Goal: Transaction & Acquisition: Obtain resource

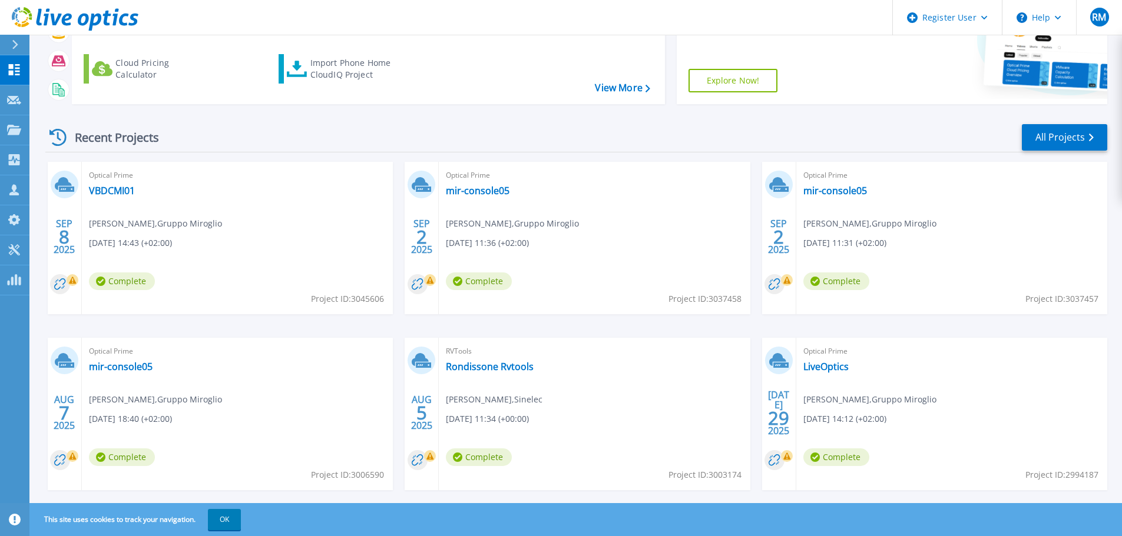
scroll to position [165, 0]
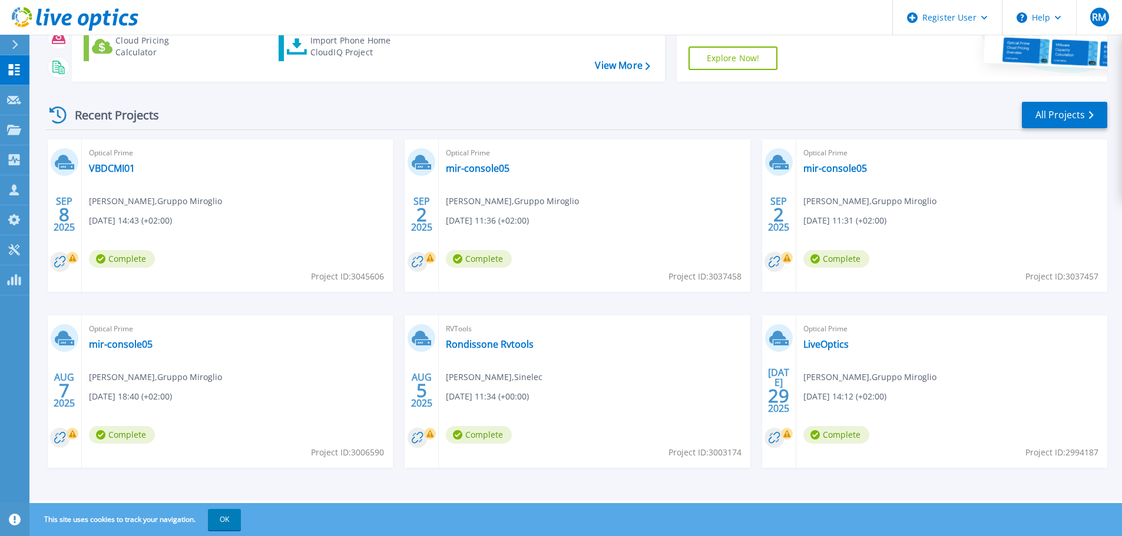
click at [221, 525] on button "OK" at bounding box center [224, 519] width 33 height 21
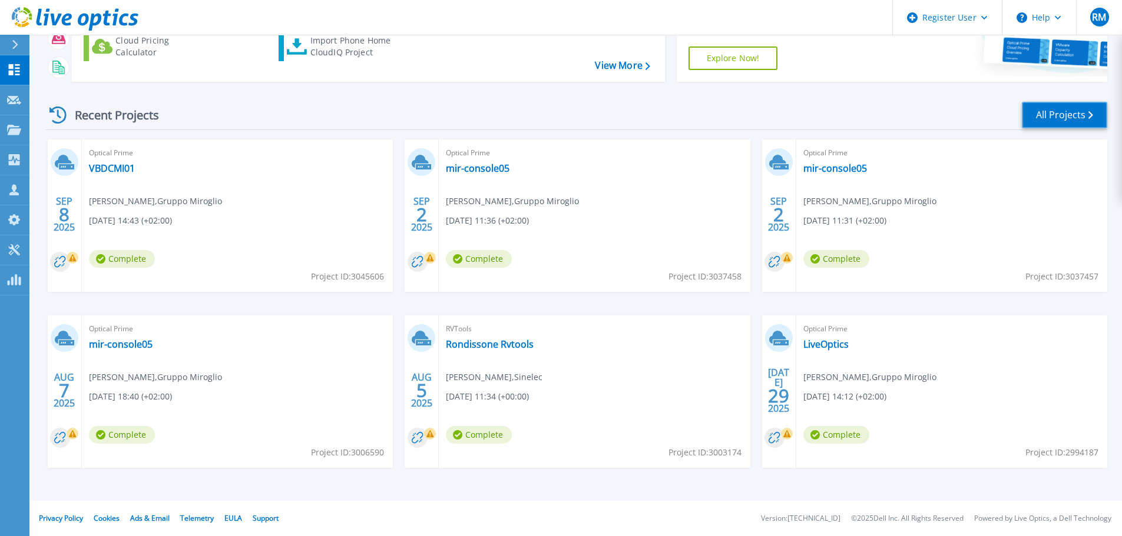
click at [1082, 109] on link "All Projects" at bounding box center [1064, 115] width 85 height 26
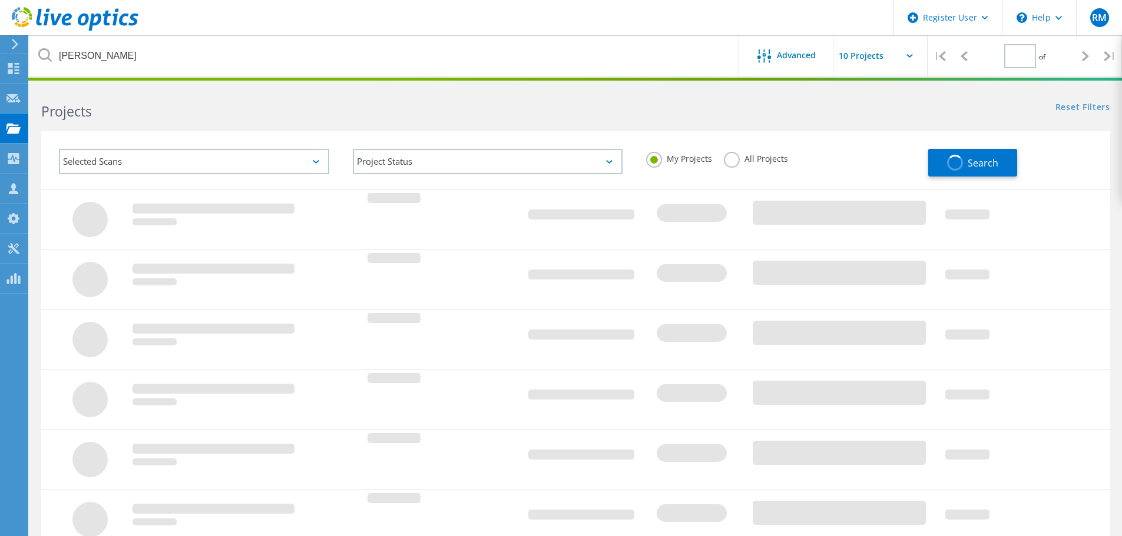
type input "1"
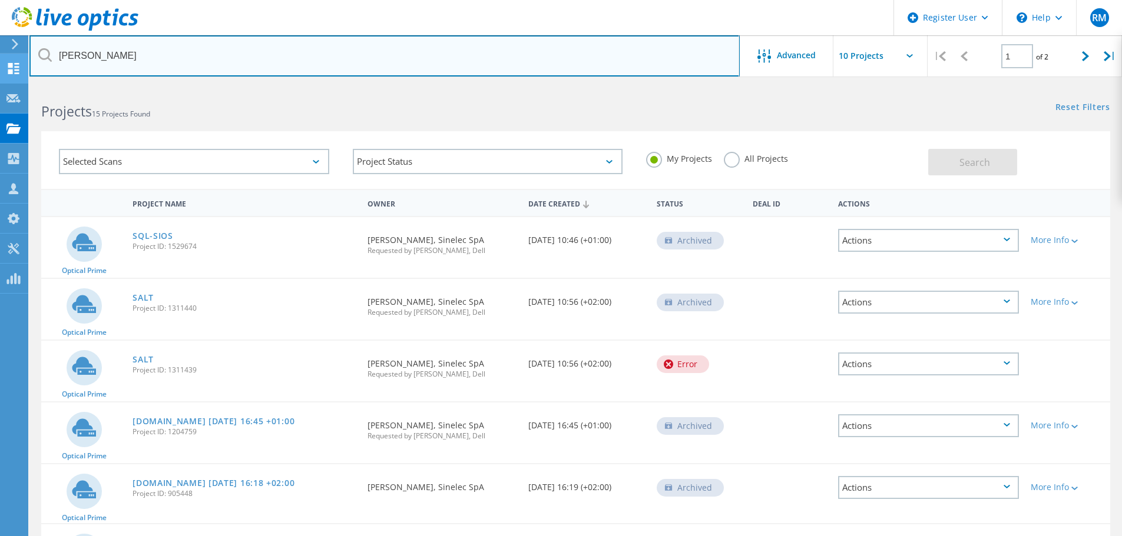
drag, startPoint x: 129, startPoint y: 52, endPoint x: -34, endPoint y: 59, distance: 162.6
click at [0, 59] on html "Register User \n Help Explore Helpful Articles Contact Support RM Dell User Rob…" at bounding box center [561, 436] width 1122 height 873
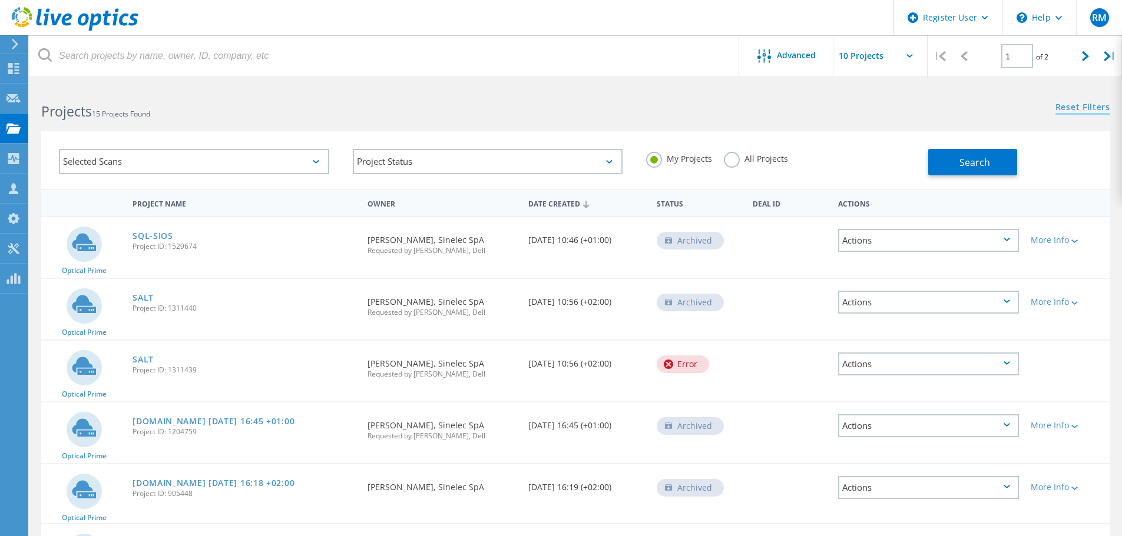
click at [1068, 107] on link "Reset Filters" at bounding box center [1082, 108] width 55 height 10
click at [1062, 104] on link "Reset Filters" at bounding box center [1082, 108] width 55 height 10
click at [15, 131] on use at bounding box center [13, 128] width 14 height 10
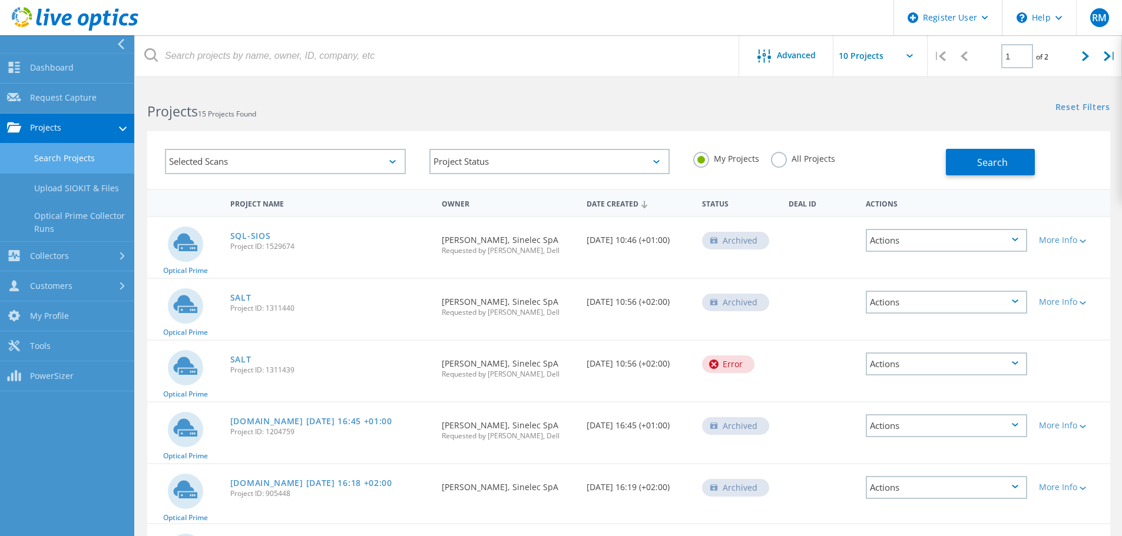
click at [67, 127] on link "Projects" at bounding box center [67, 129] width 134 height 30
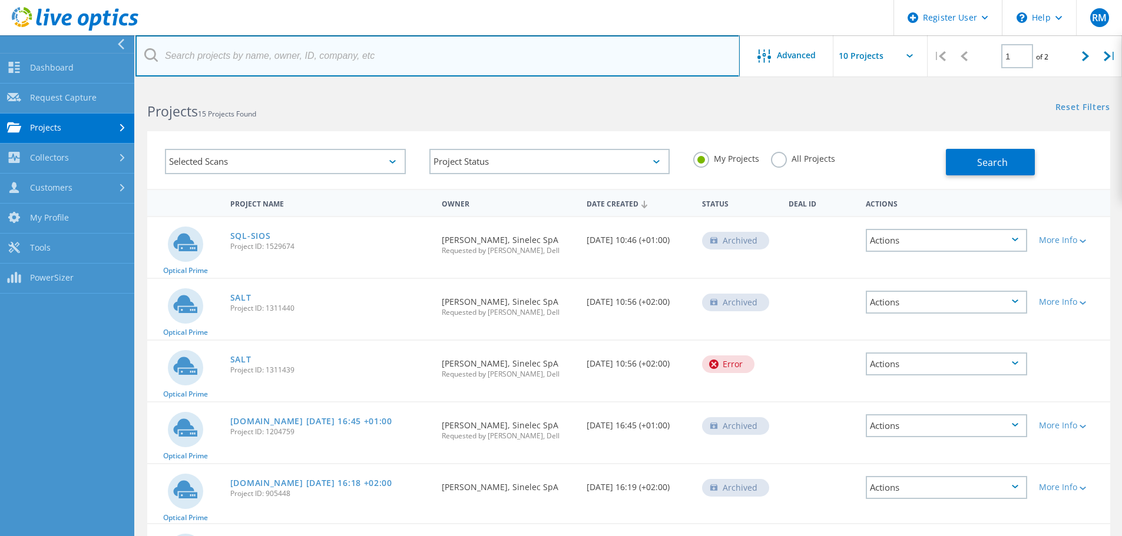
click at [228, 63] on input "text" at bounding box center [437, 55] width 604 height 41
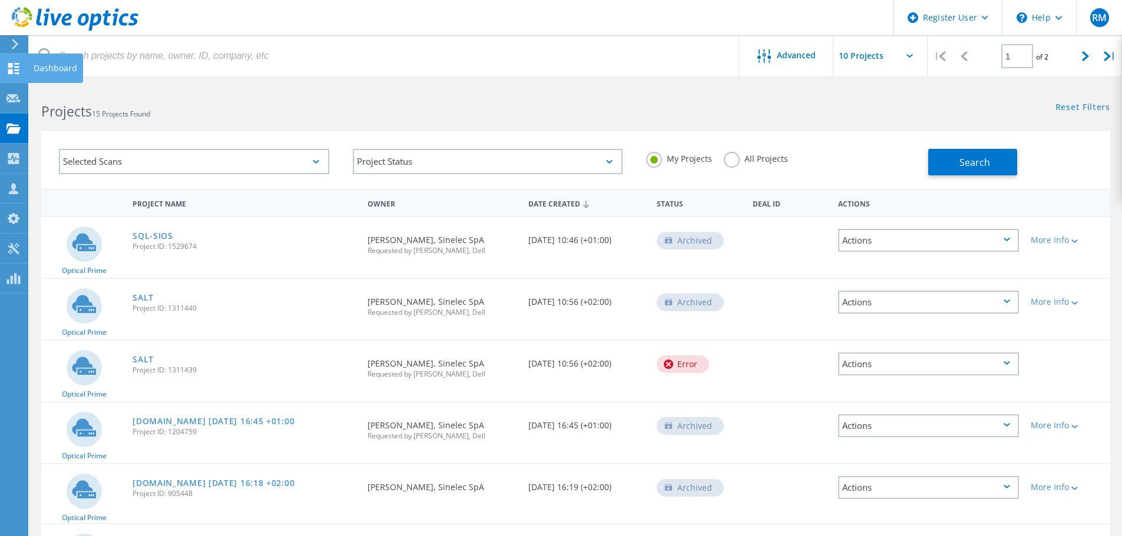
click at [12, 74] on div at bounding box center [13, 70] width 14 height 13
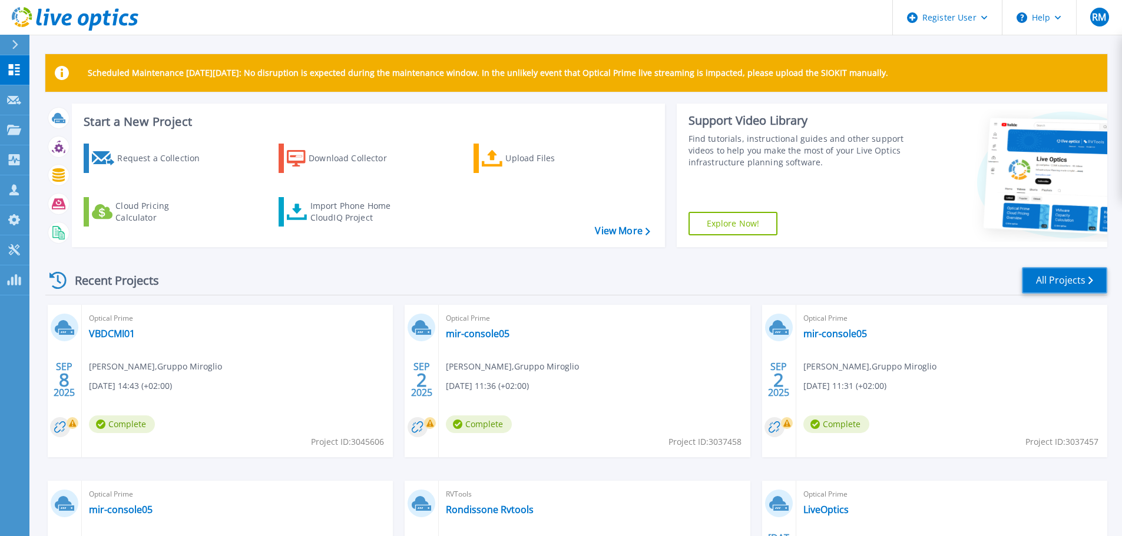
click at [1071, 271] on link "All Projects" at bounding box center [1064, 280] width 85 height 26
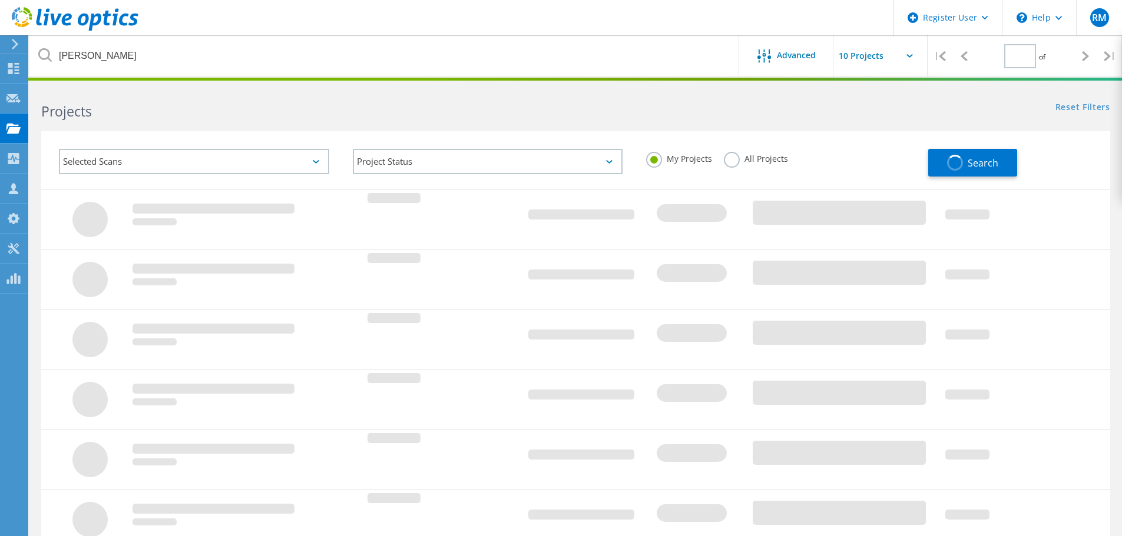
type input "1"
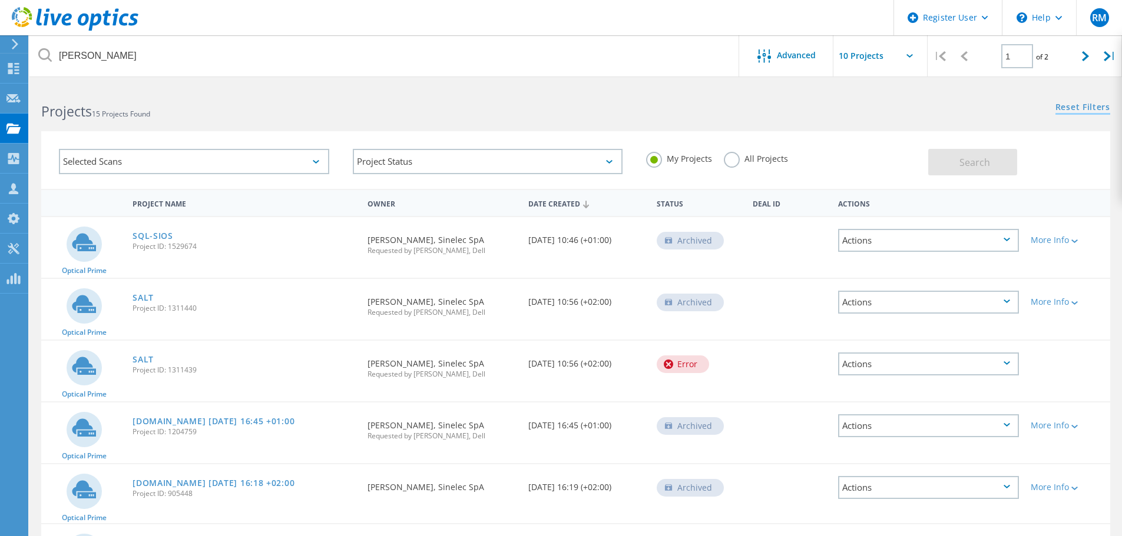
click at [1077, 103] on link "Reset Filters" at bounding box center [1082, 108] width 55 height 10
click at [964, 163] on span "Search" at bounding box center [974, 162] width 31 height 13
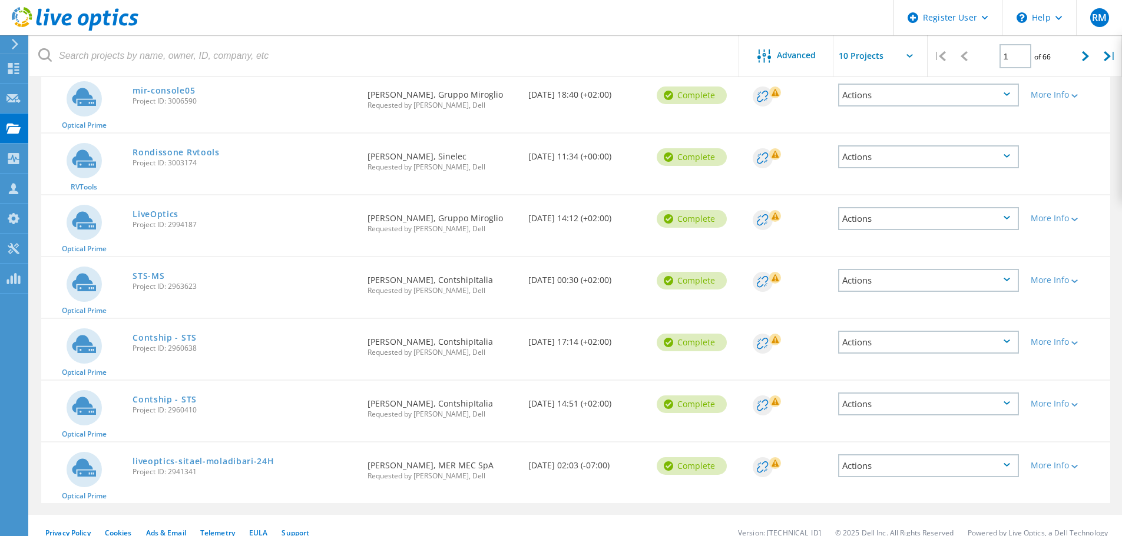
scroll to position [345, 0]
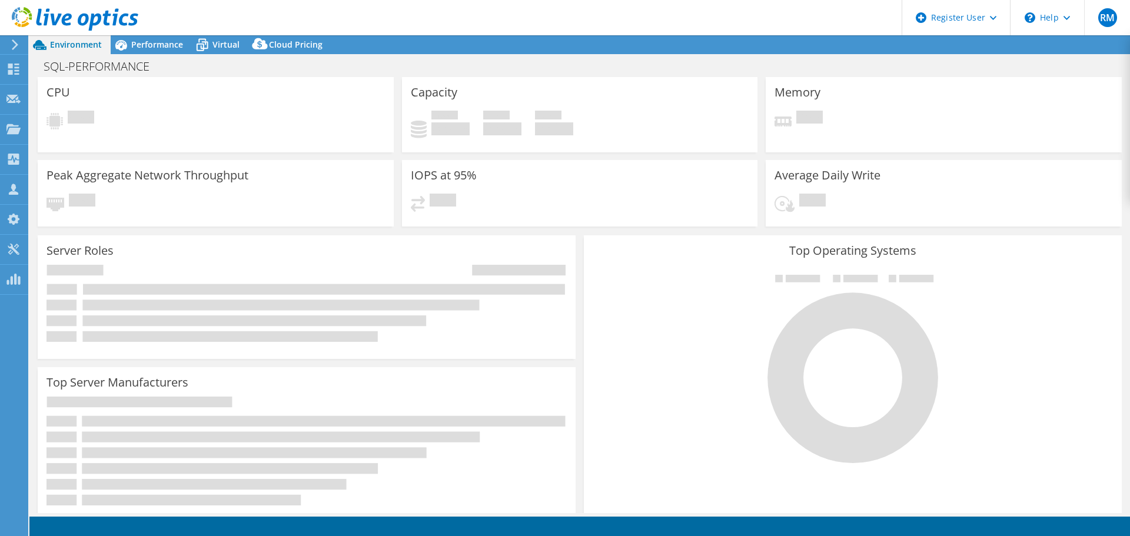
select select "USD"
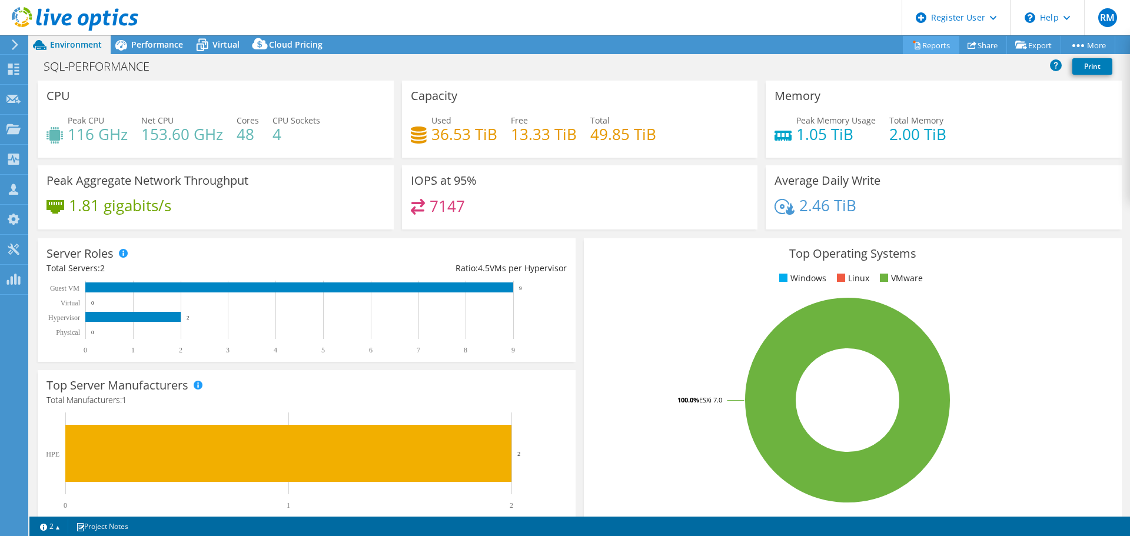
click at [922, 44] on link "Reports" at bounding box center [931, 45] width 57 height 18
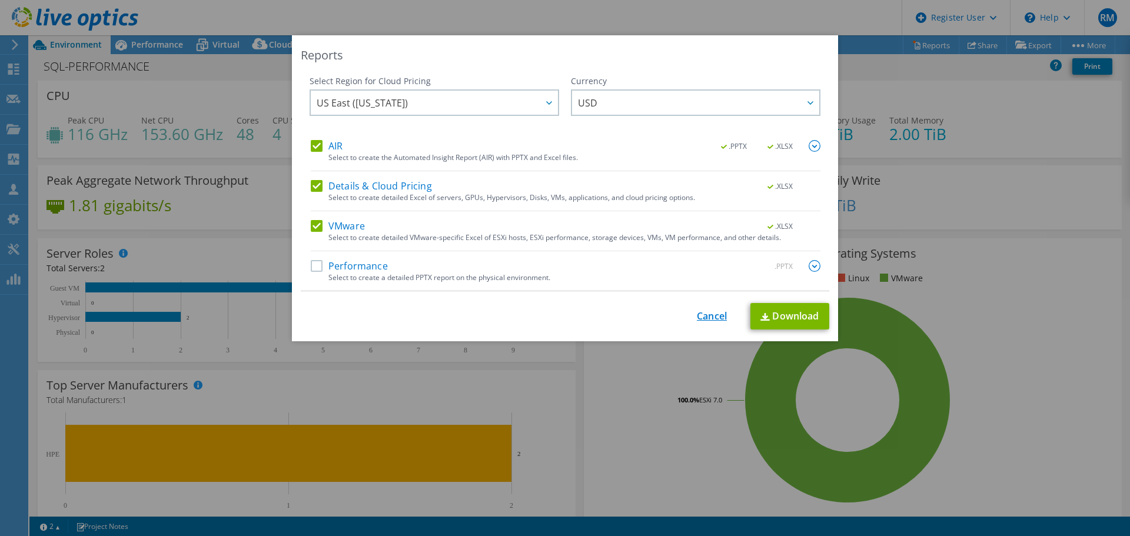
click at [700, 317] on link "Cancel" at bounding box center [712, 316] width 30 height 11
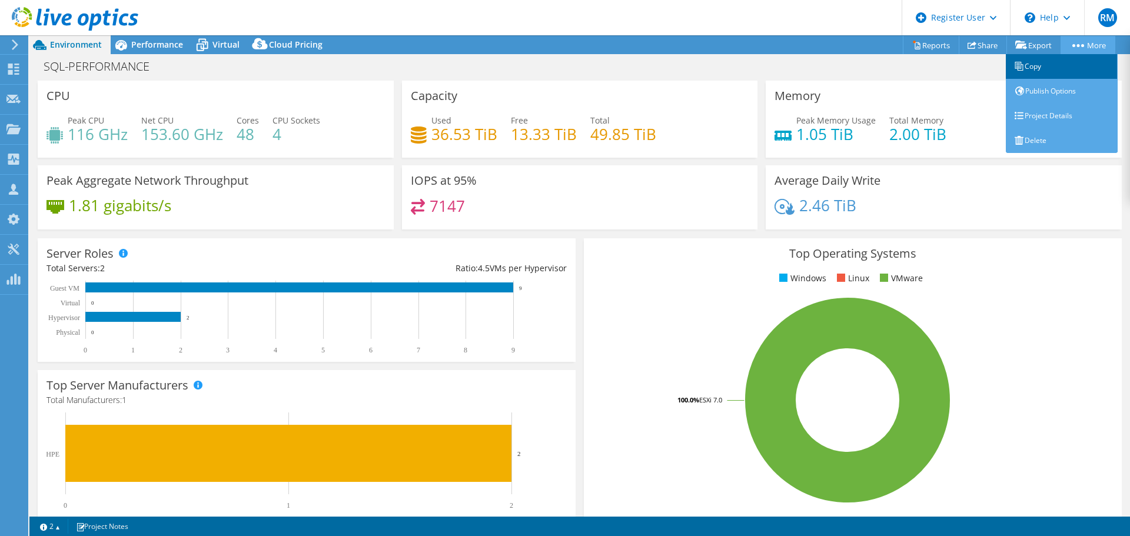
click at [1039, 66] on link "Copy" at bounding box center [1062, 66] width 112 height 25
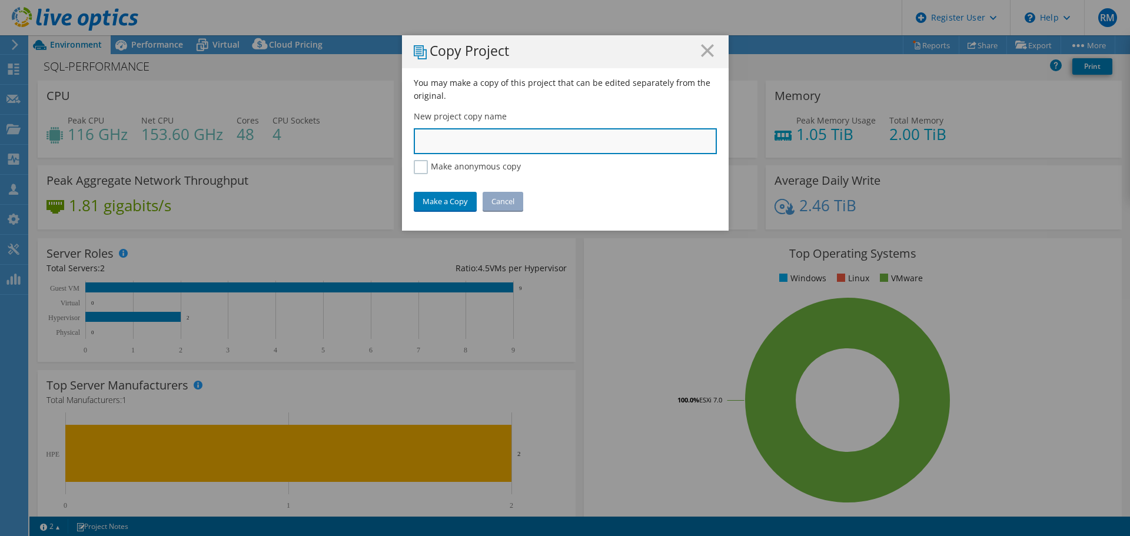
click at [451, 142] on input "text" at bounding box center [565, 141] width 303 height 26
type input "SQl-Performance ECO"
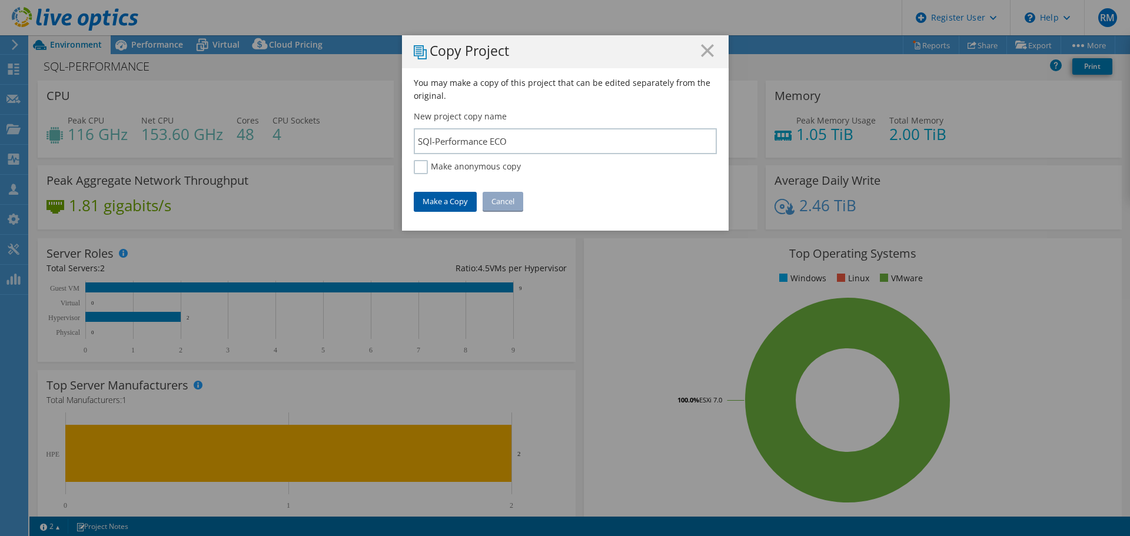
click at [430, 197] on link "Make a Copy" at bounding box center [445, 201] width 63 height 19
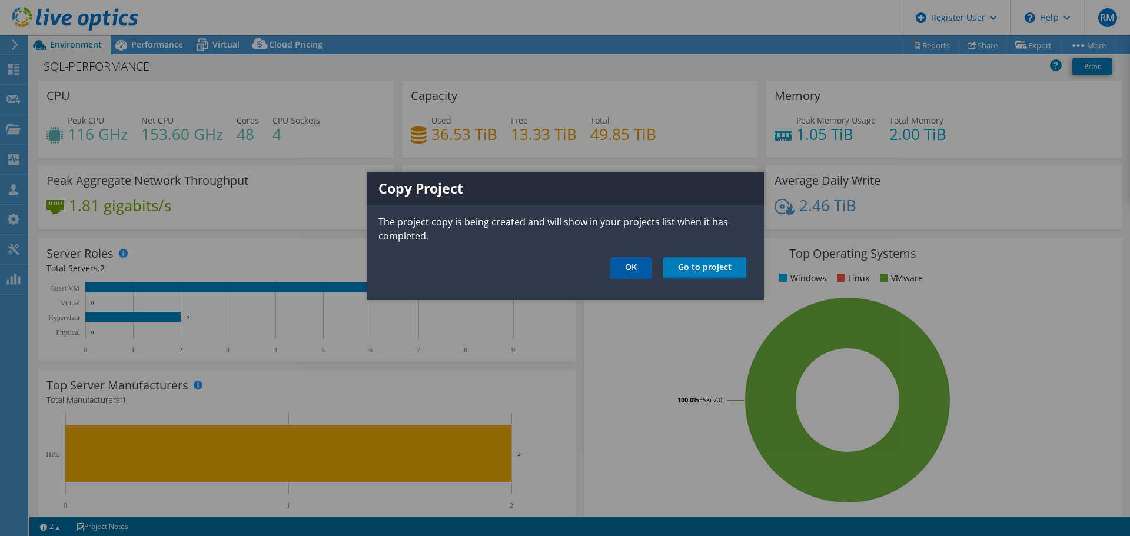
click at [625, 269] on link "OK" at bounding box center [631, 268] width 41 height 22
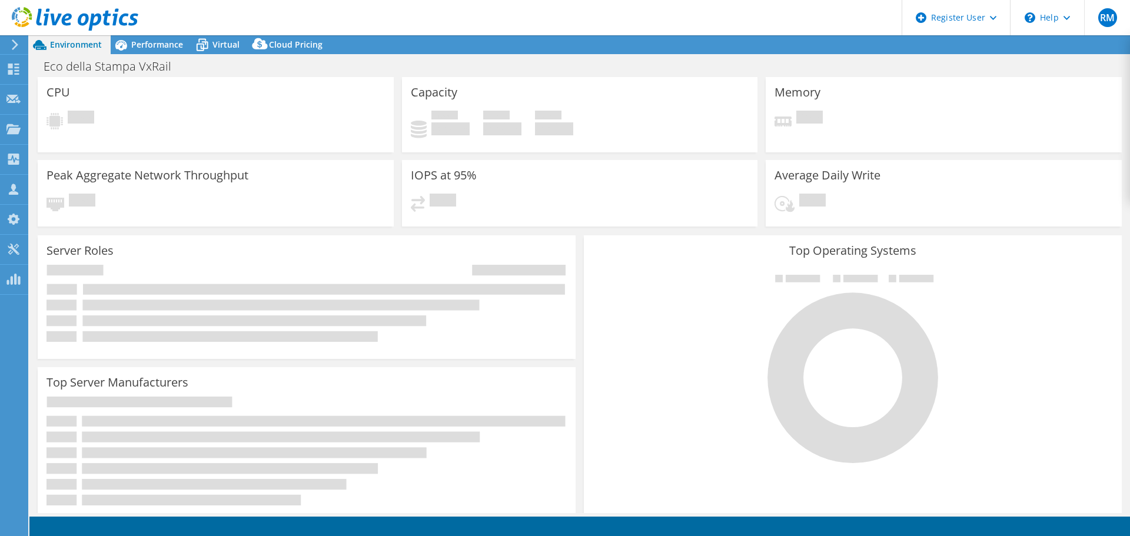
select select "USD"
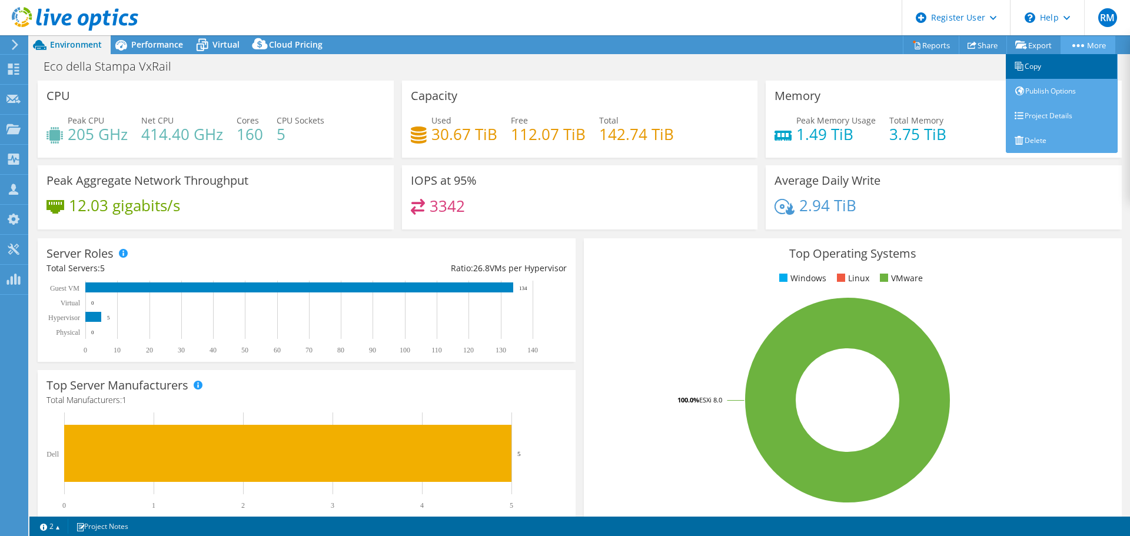
click at [1040, 65] on link "Copy" at bounding box center [1062, 66] width 112 height 25
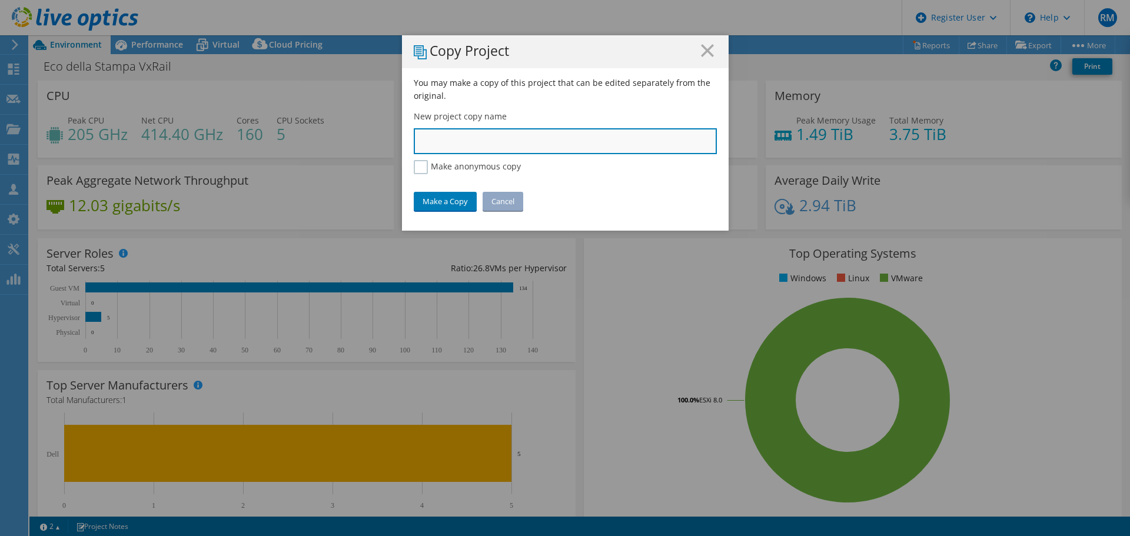
click at [441, 145] on input "text" at bounding box center [565, 141] width 303 height 26
click at [430, 140] on input "EcoVxrail" at bounding box center [565, 141] width 303 height 26
type input "Eco Vxrail"
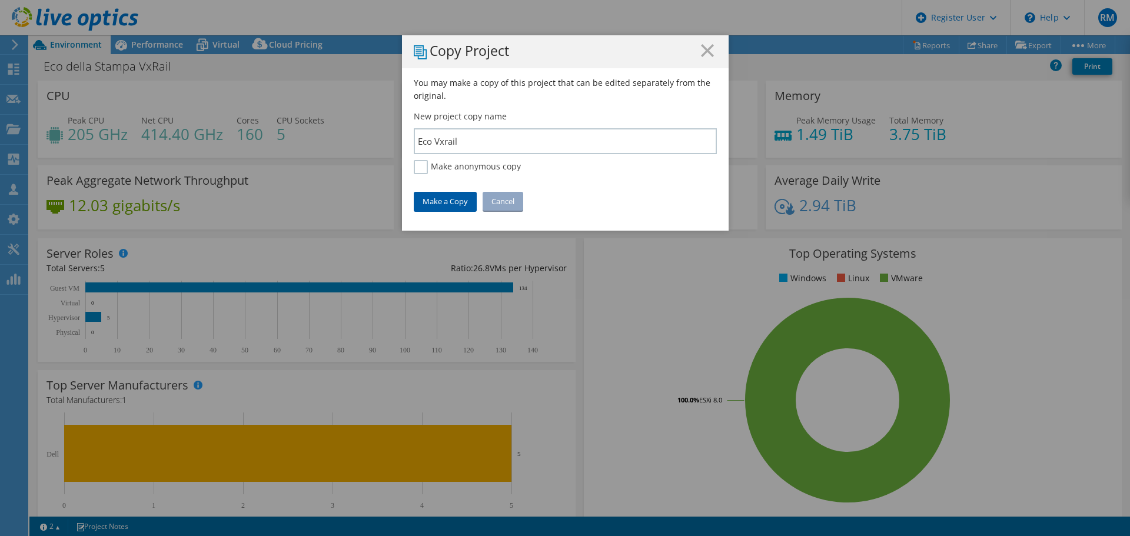
click at [442, 201] on link "Make a Copy" at bounding box center [445, 201] width 63 height 19
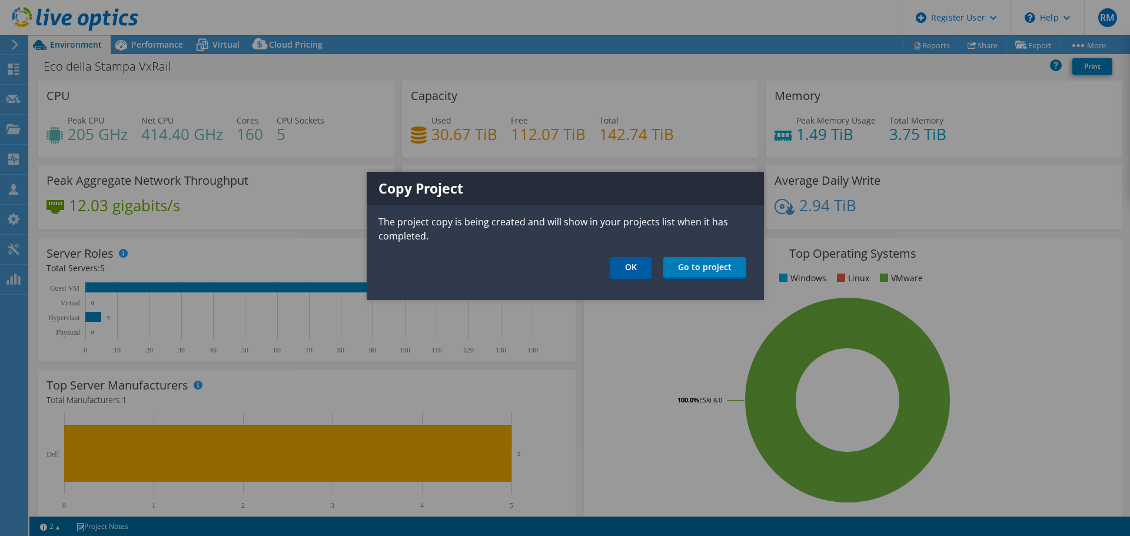
click at [631, 265] on link "OK" at bounding box center [631, 268] width 41 height 22
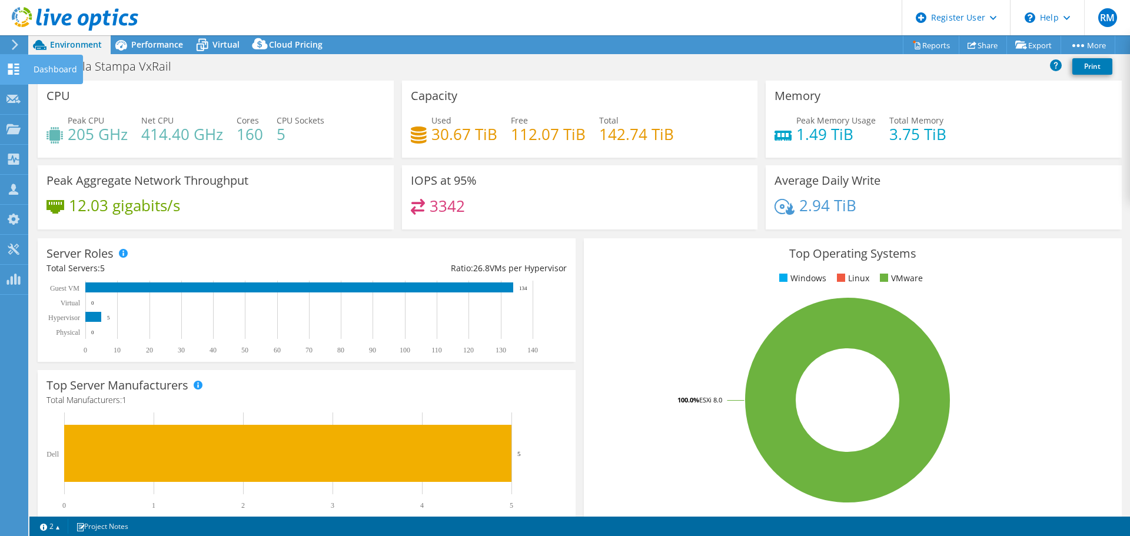
click at [13, 71] on icon at bounding box center [13, 69] width 14 height 11
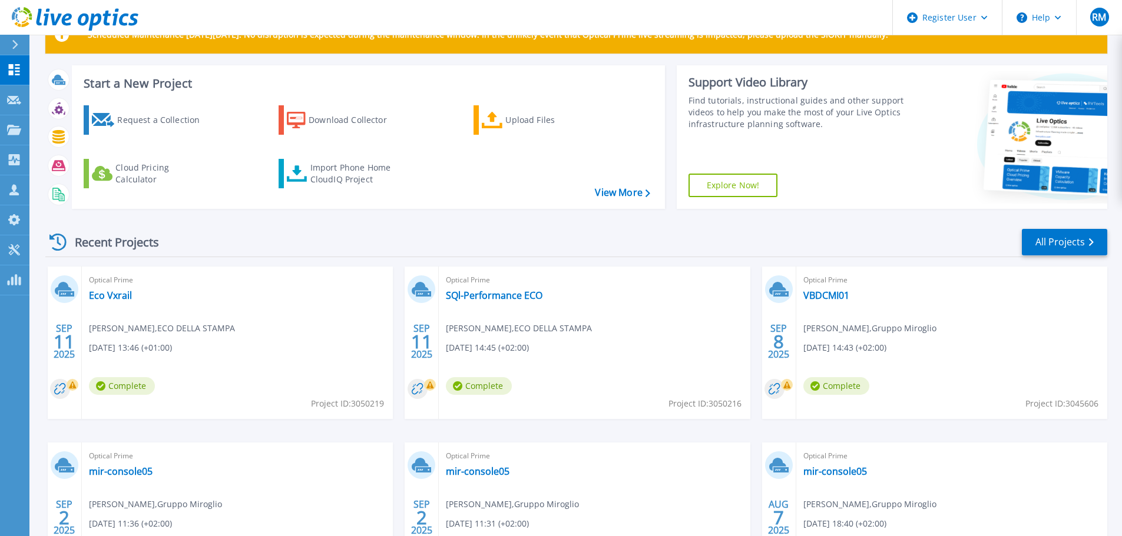
scroll to position [59, 0]
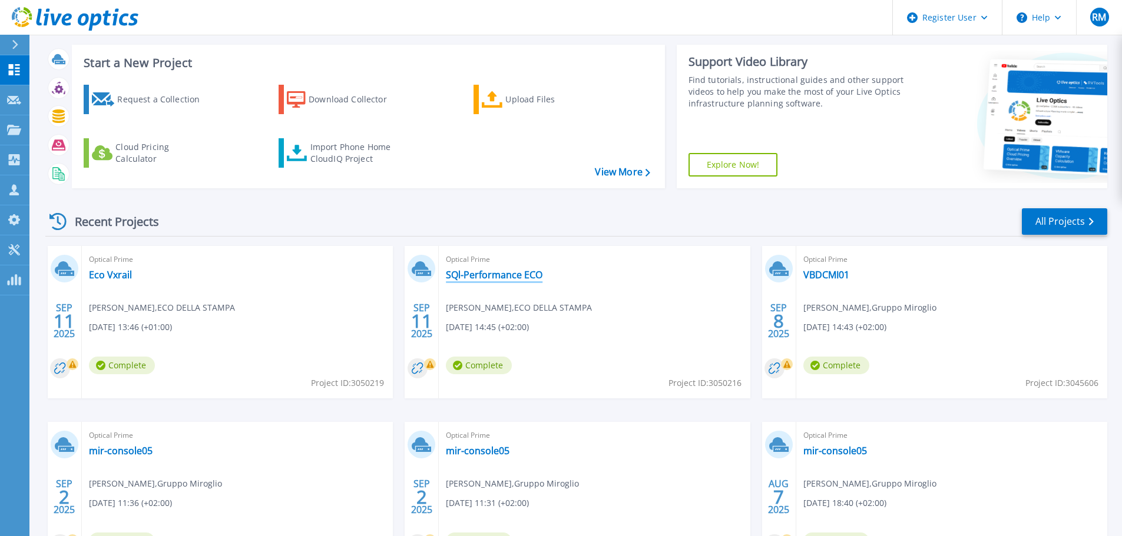
click at [474, 274] on link "SQl-Performance ECO" at bounding box center [494, 275] width 97 height 12
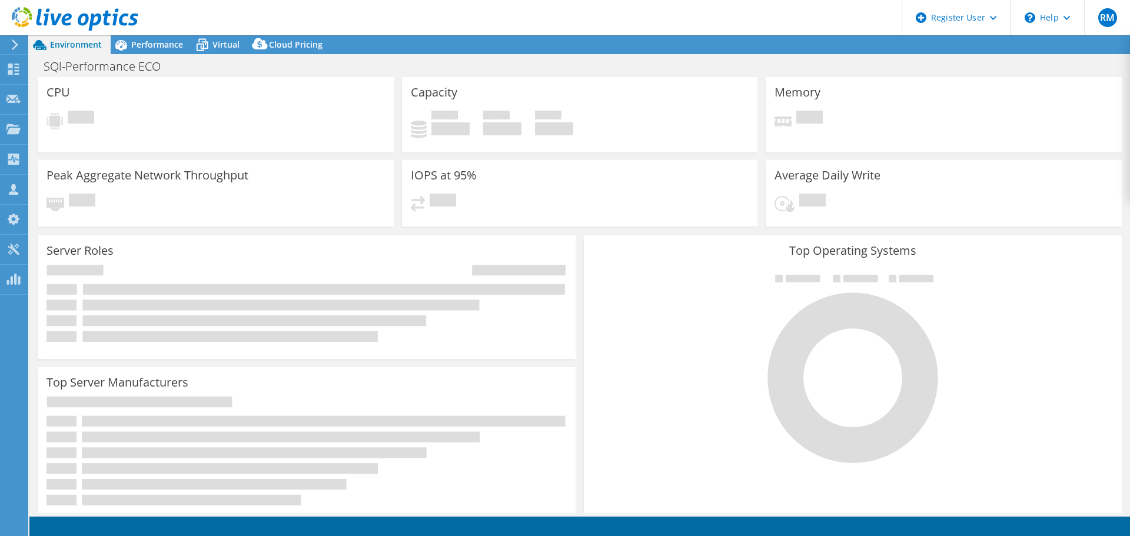
select select "USD"
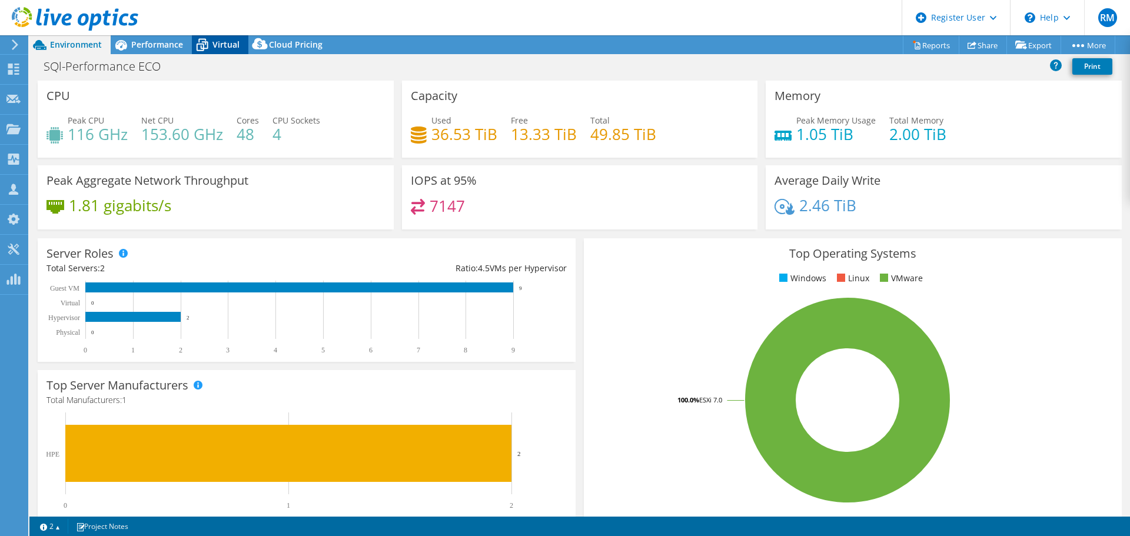
click at [228, 41] on span "Virtual" at bounding box center [226, 44] width 27 height 11
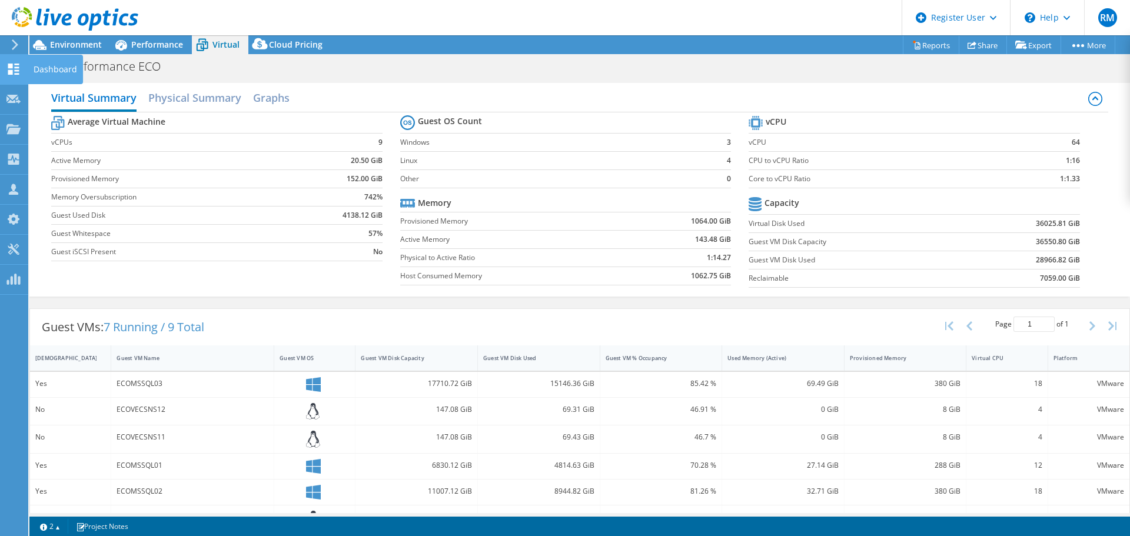
click at [17, 68] on use at bounding box center [13, 69] width 11 height 11
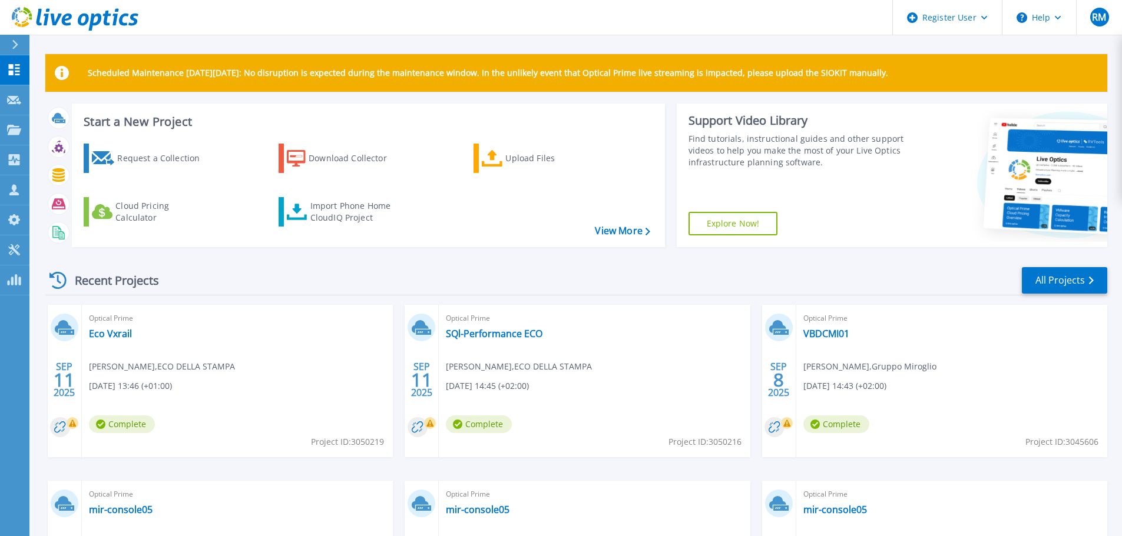
drag, startPoint x: 351, startPoint y: 442, endPoint x: 387, endPoint y: 452, distance: 37.1
click at [388, 448] on div "Optical Prime Eco Vxrail [PERSON_NAME] , ECO DELLA STAMPA [DATE] 13:46 (+01:00)…" at bounding box center [237, 381] width 311 height 152
click at [386, 450] on div "Optical Prime Eco Vxrail [PERSON_NAME] , ECO DELLA STAMPA [DATE] 13:46 (+01:00)…" at bounding box center [237, 381] width 311 height 152
click at [376, 448] on span "Project ID: 3050219" at bounding box center [347, 442] width 73 height 13
drag, startPoint x: 350, startPoint y: 441, endPoint x: 384, endPoint y: 442, distance: 33.6
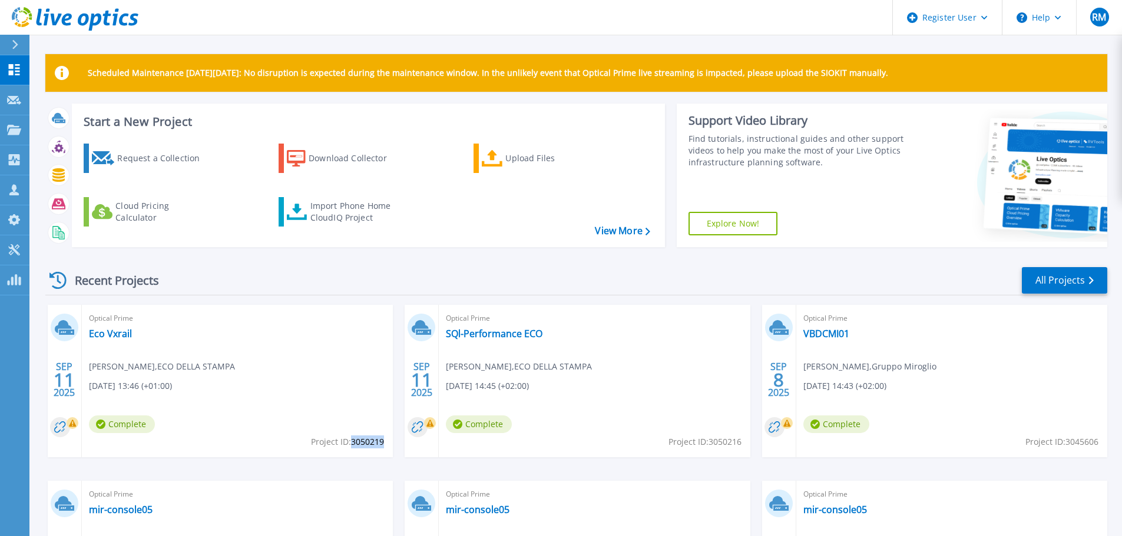
click at [384, 442] on span "Project ID: 3050219" at bounding box center [347, 442] width 73 height 13
copy span "3050219"
click at [129, 330] on link "Eco Vxrail" at bounding box center [110, 334] width 43 height 12
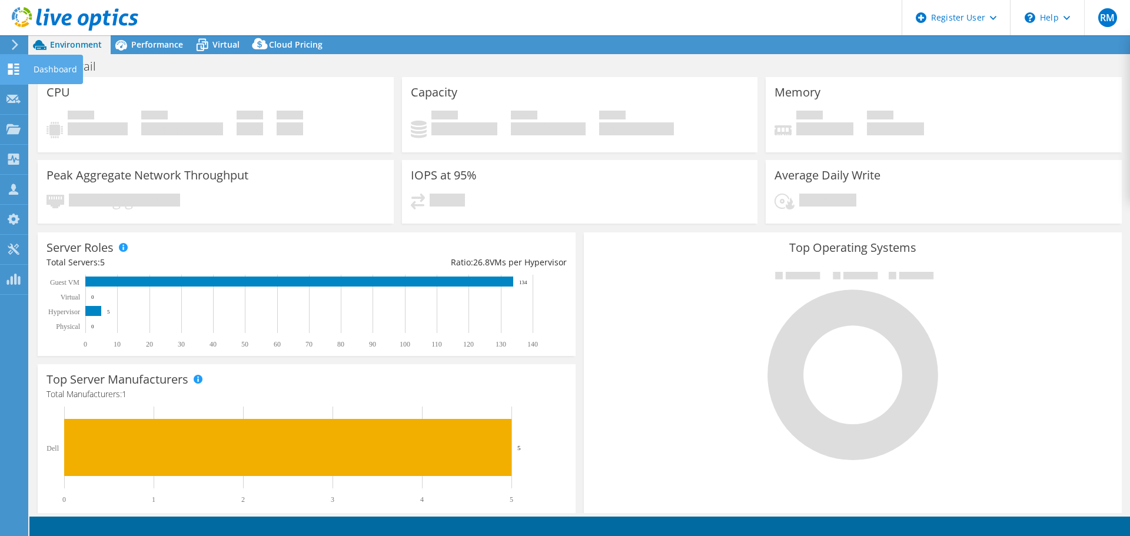
click at [8, 72] on icon at bounding box center [13, 69] width 14 height 11
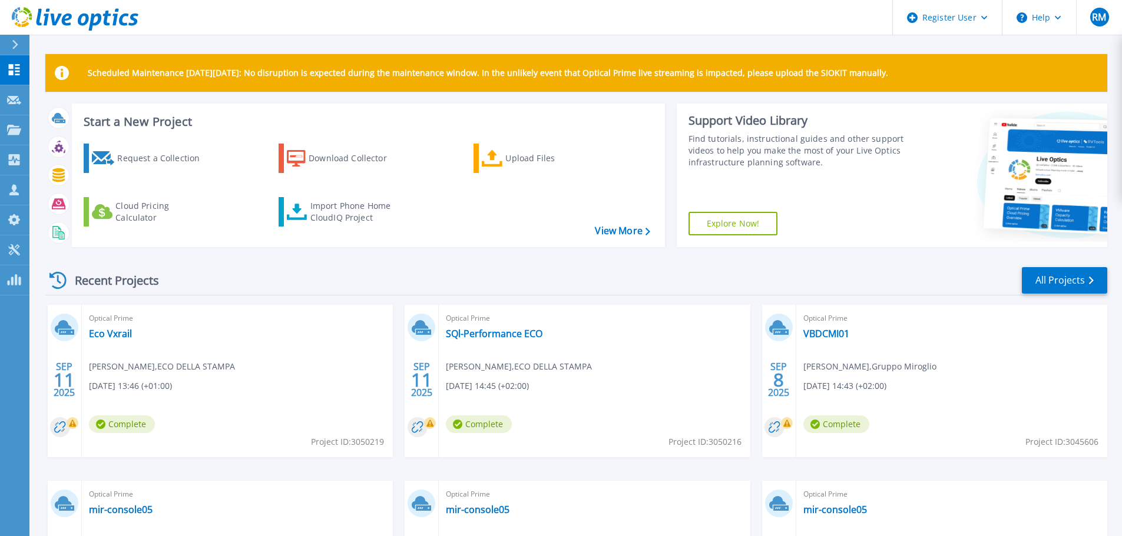
drag, startPoint x: 708, startPoint y: 440, endPoint x: 742, endPoint y: 443, distance: 34.3
click at [742, 443] on div "Optical Prime SQl-Performance ECO Davide Riboldi , ECO DELLA STAMPA 09/11/2025,…" at bounding box center [594, 381] width 311 height 152
click at [730, 443] on span "Project ID: 3050216" at bounding box center [704, 442] width 73 height 13
drag, startPoint x: 708, startPoint y: 441, endPoint x: 740, endPoint y: 442, distance: 31.2
click at [740, 442] on span "Project ID: 3050216" at bounding box center [704, 442] width 73 height 13
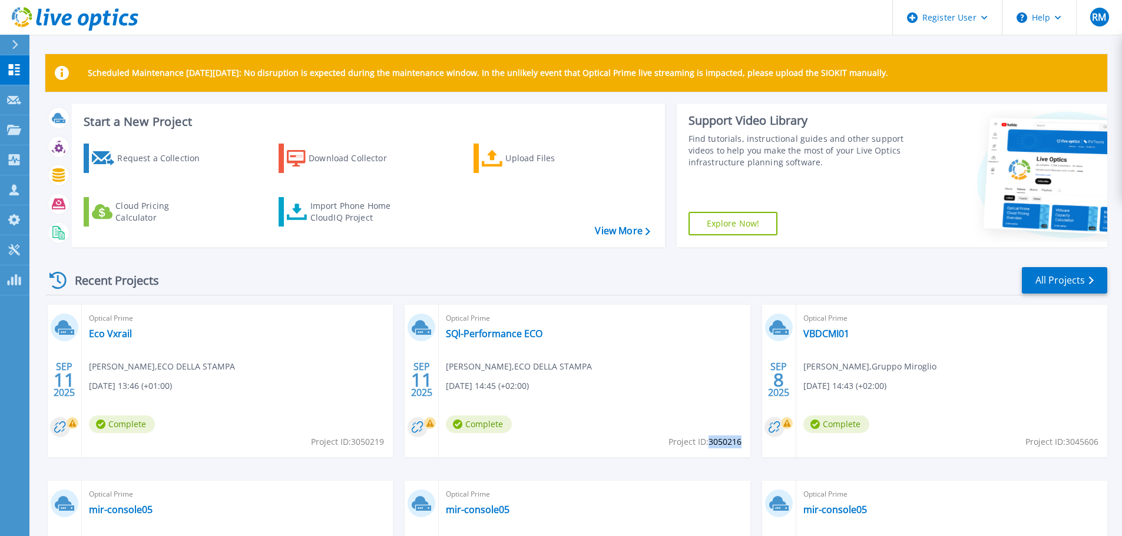
copy span "3050216"
click at [477, 331] on link "SQl-Performance ECO" at bounding box center [494, 334] width 97 height 12
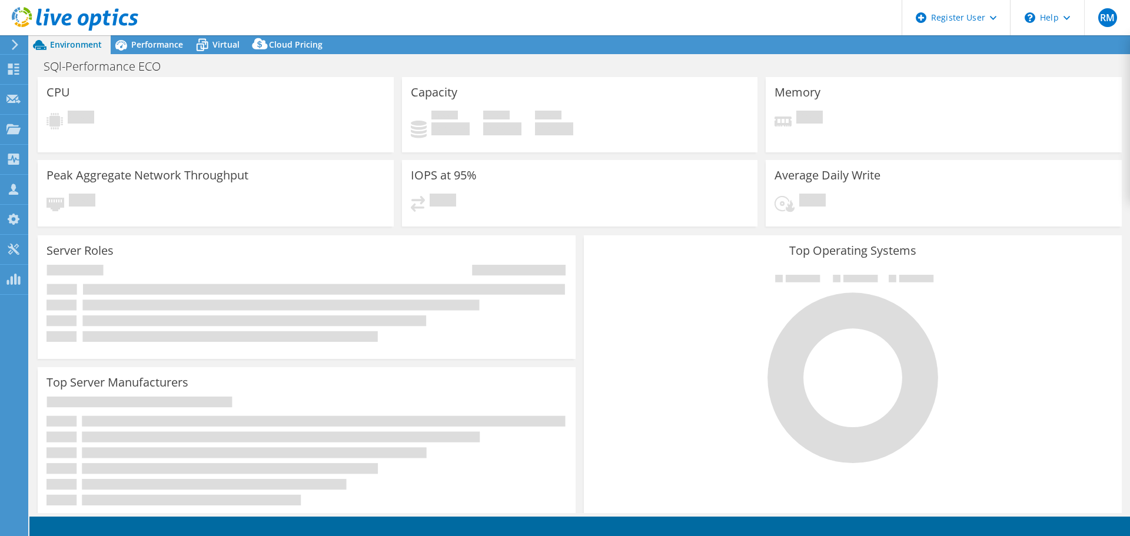
select select "USD"
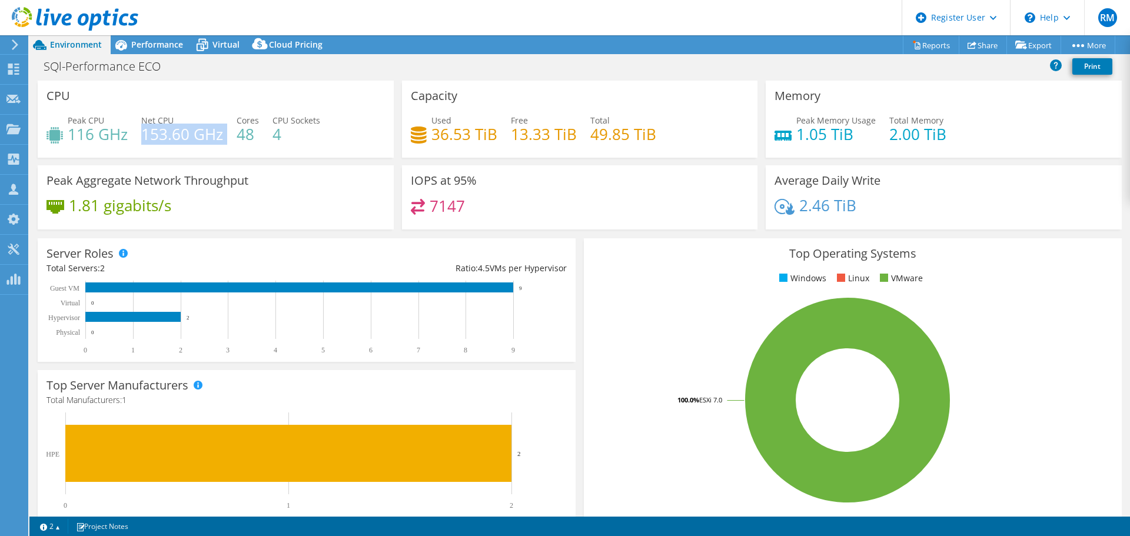
drag, startPoint x: 142, startPoint y: 132, endPoint x: 229, endPoint y: 119, distance: 87.5
click at [229, 119] on div "Peak CPU 116 GHz Net CPU 153.60 GHz Cores 48 CPU Sockets 4" at bounding box center [216, 133] width 339 height 38
click at [235, 132] on div "Peak CPU 116 GHz Net CPU 153.60 GHz Cores 48 CPU Sockets 4" at bounding box center [216, 133] width 339 height 38
drag, startPoint x: 238, startPoint y: 132, endPoint x: 301, endPoint y: 129, distance: 63.7
click at [301, 129] on div "Peak CPU 116 GHz Net CPU 153.60 GHz Cores 48 CPU Sockets 4" at bounding box center [216, 133] width 339 height 38
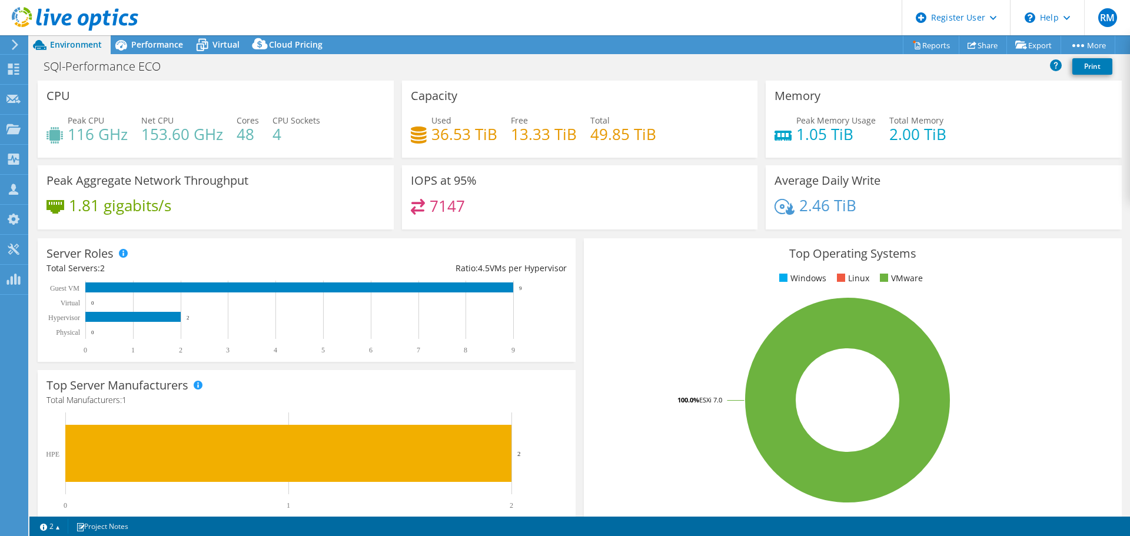
click at [309, 145] on div "Peak CPU 116 GHz Net CPU 153.60 GHz Cores 48 CPU Sockets 4" at bounding box center [216, 133] width 339 height 38
click at [162, 49] on span "Performance" at bounding box center [157, 44] width 52 height 11
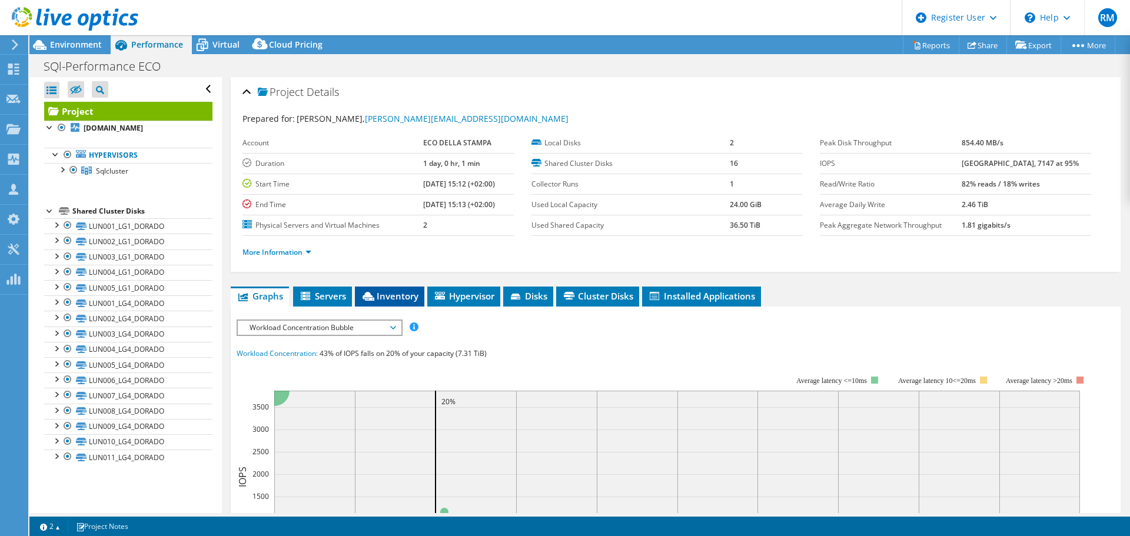
click at [407, 296] on span "Inventory" at bounding box center [390, 296] width 58 height 12
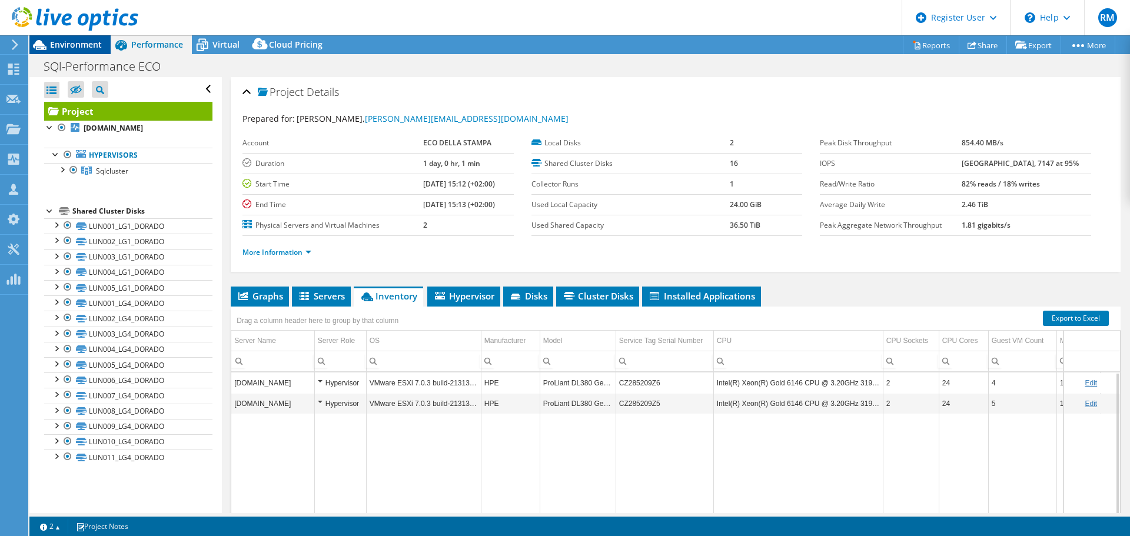
click at [73, 50] on div "Environment" at bounding box center [69, 44] width 81 height 19
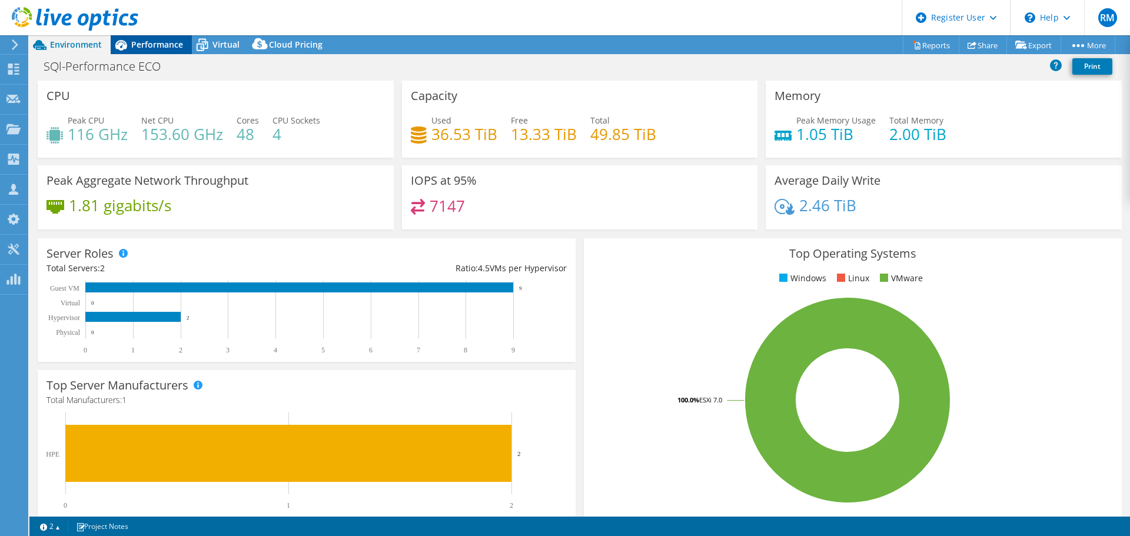
click at [154, 40] on span "Performance" at bounding box center [157, 44] width 52 height 11
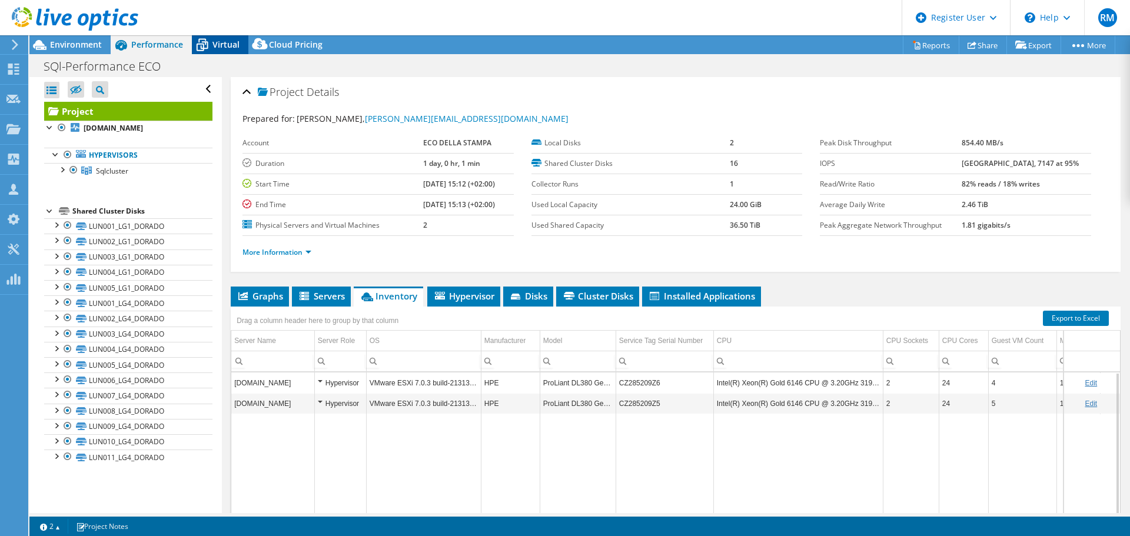
click at [210, 41] on icon at bounding box center [202, 45] width 21 height 21
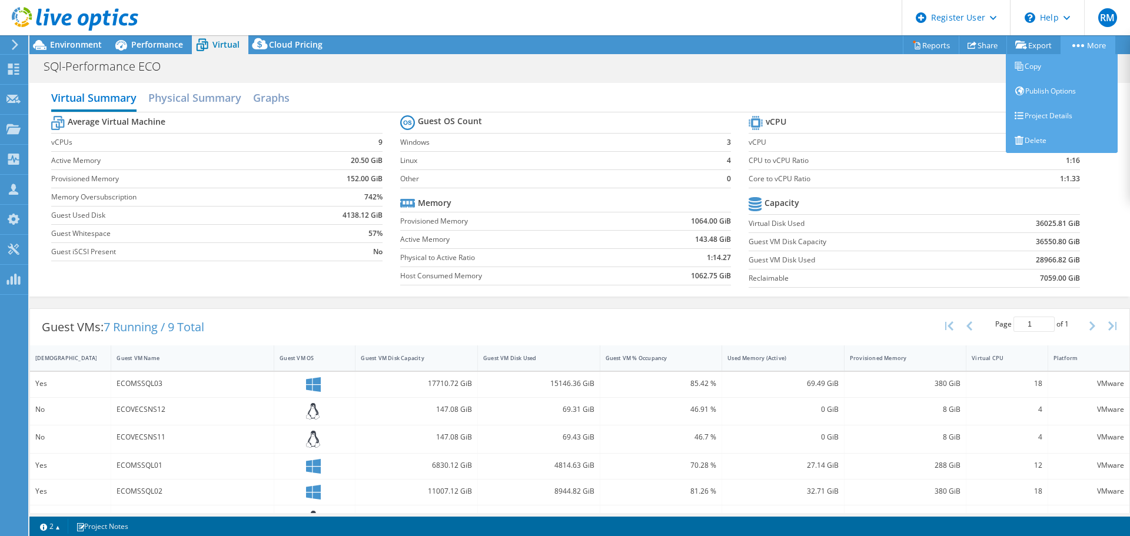
click at [1095, 45] on link "More" at bounding box center [1088, 45] width 55 height 18
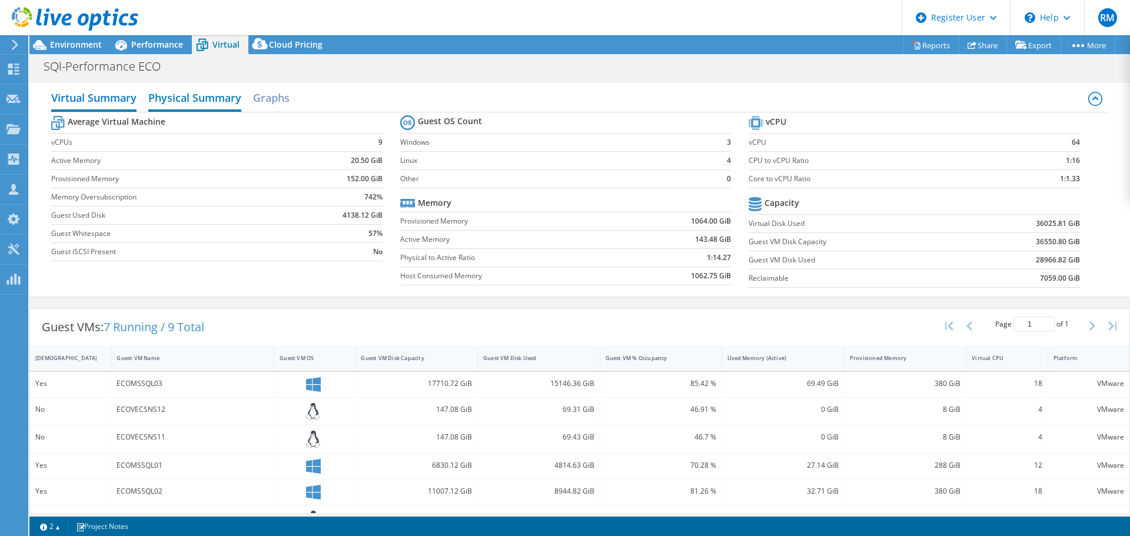
click at [181, 91] on h2 "Physical Summary" at bounding box center [194, 99] width 93 height 26
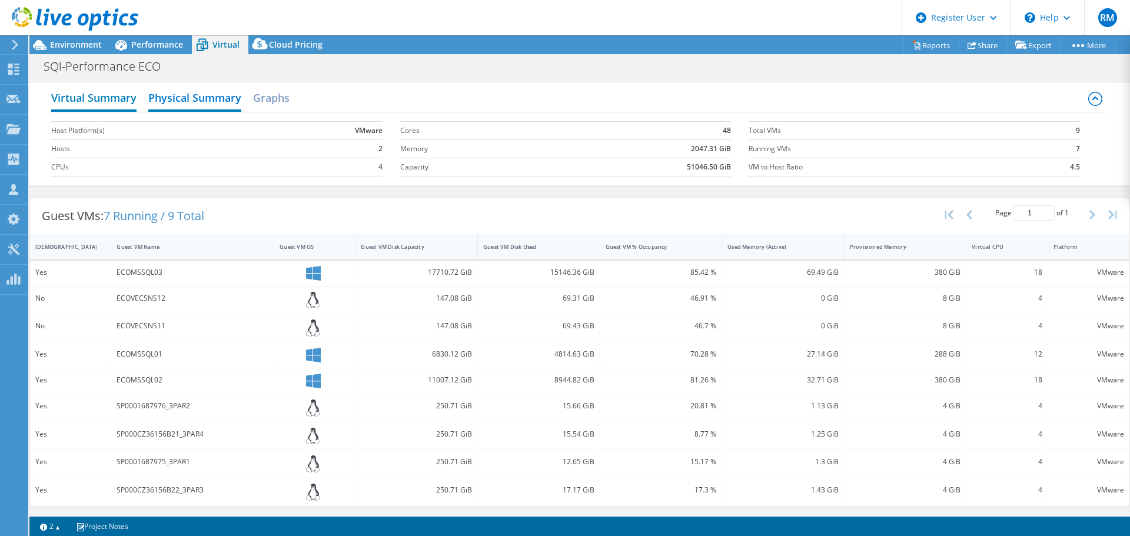
click at [68, 106] on h2 "Virtual Summary" at bounding box center [93, 99] width 85 height 26
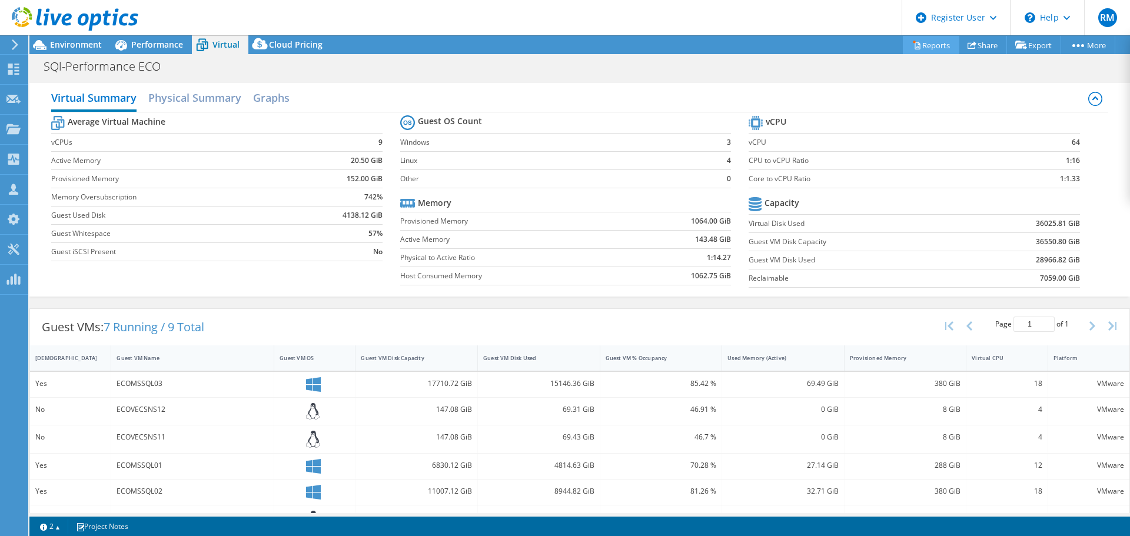
click at [925, 44] on link "Reports" at bounding box center [931, 45] width 57 height 18
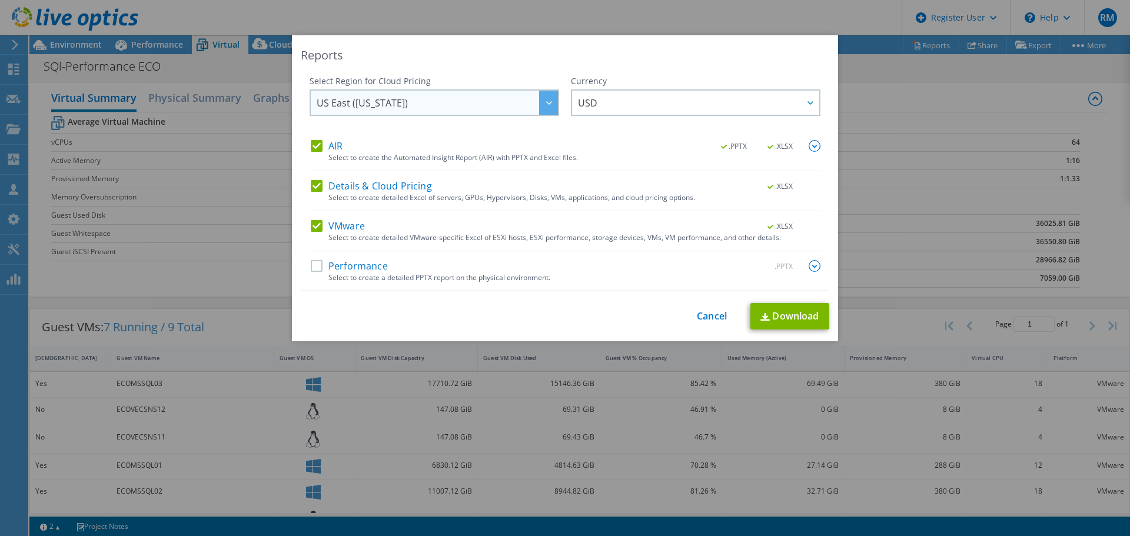
click at [401, 104] on span "US East ([US_STATE])" at bounding box center [437, 103] width 241 height 24
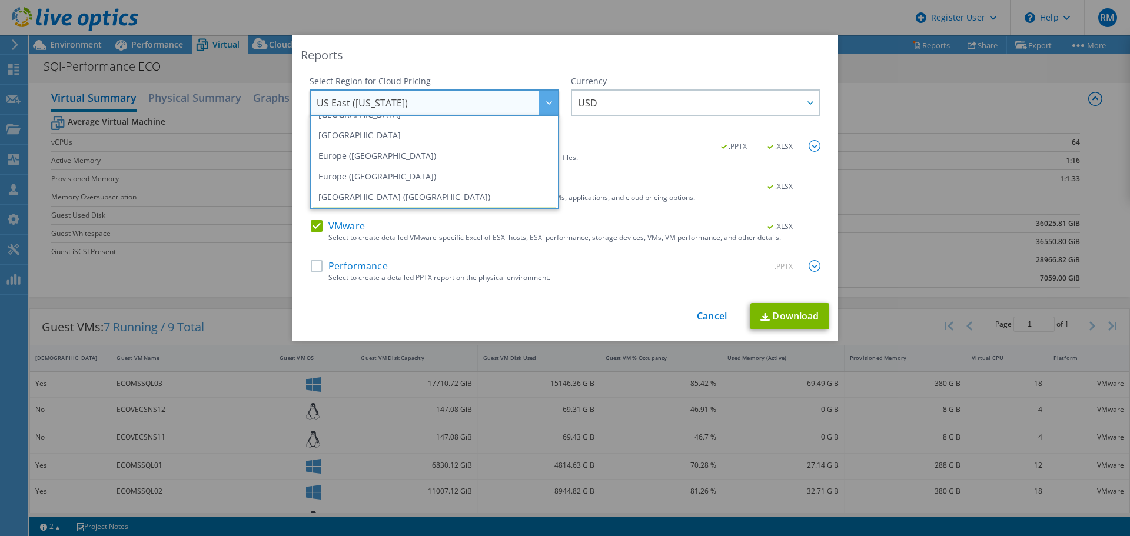
scroll to position [118, 0]
click at [362, 148] on li "Europe ([GEOGRAPHIC_DATA])" at bounding box center [435, 154] width 244 height 21
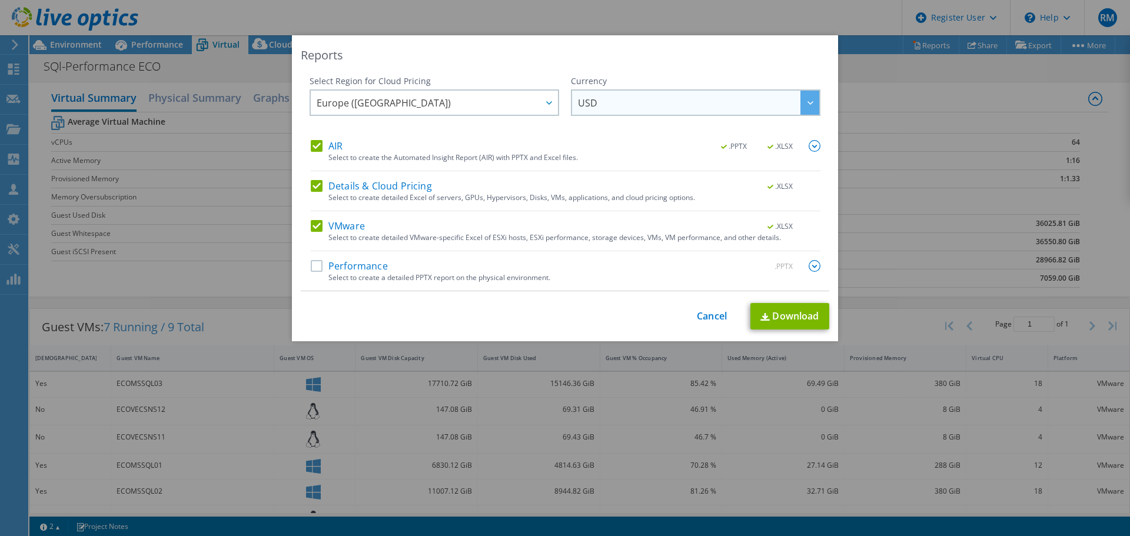
click at [666, 105] on span "USD" at bounding box center [698, 103] width 241 height 24
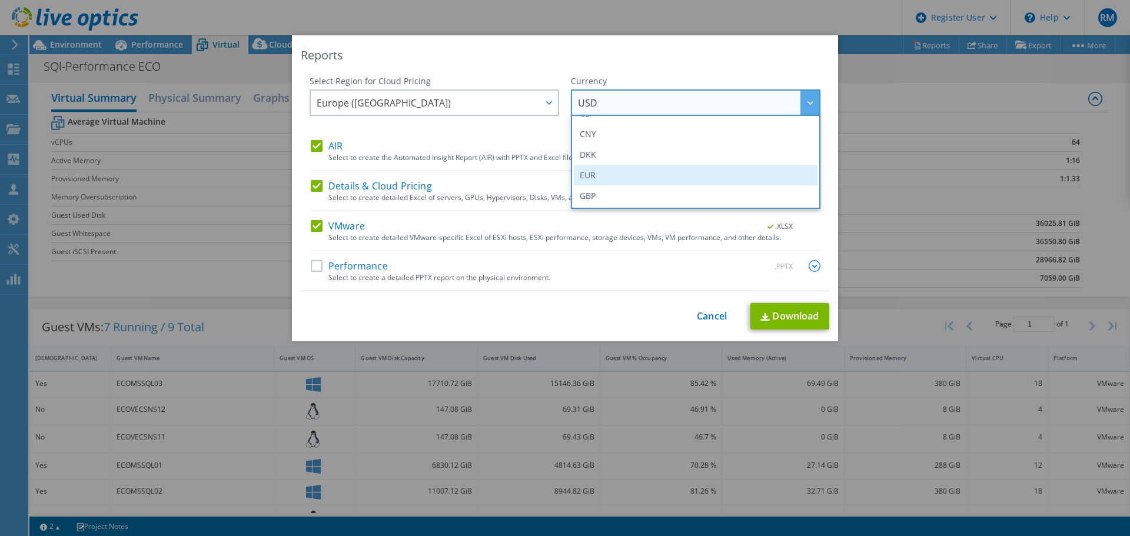
click at [655, 169] on li "EUR" at bounding box center [696, 175] width 244 height 21
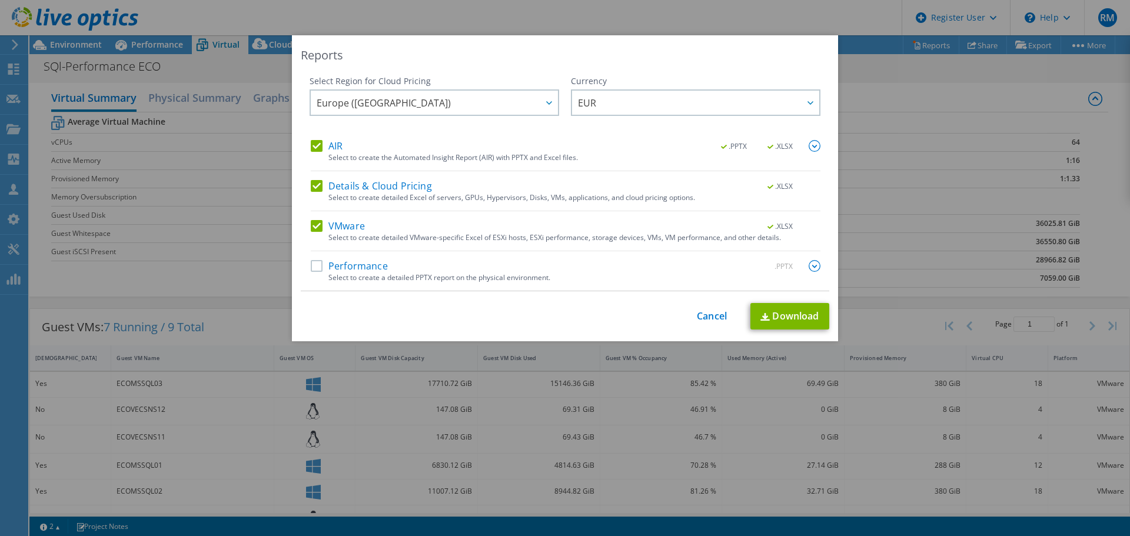
click at [311, 262] on label "Performance" at bounding box center [349, 266] width 77 height 12
click at [0, 0] on input "Performance" at bounding box center [0, 0] width 0 height 0
click at [811, 264] on img at bounding box center [815, 266] width 12 height 12
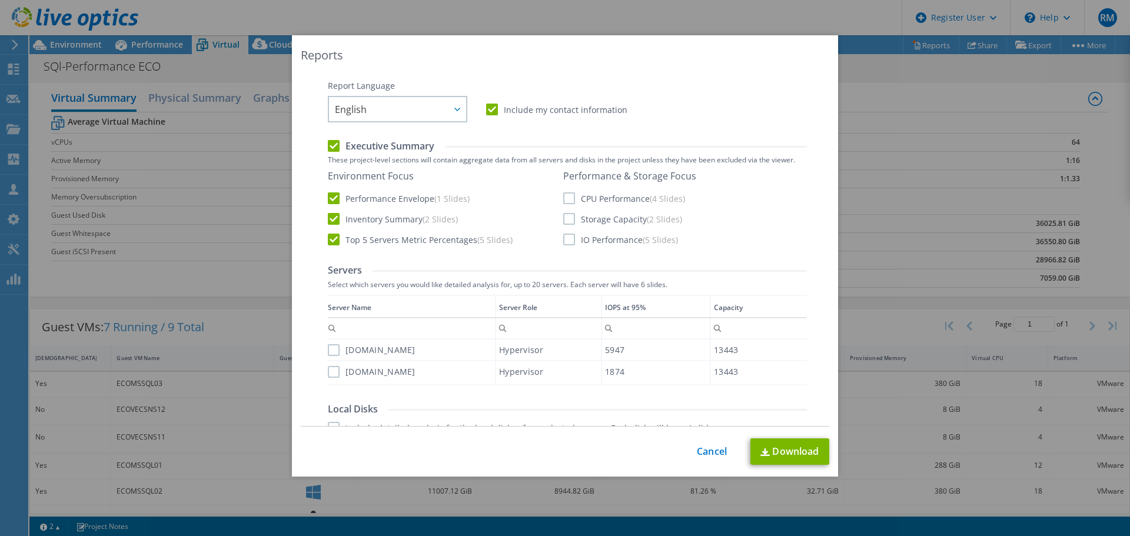
scroll to position [236, 0]
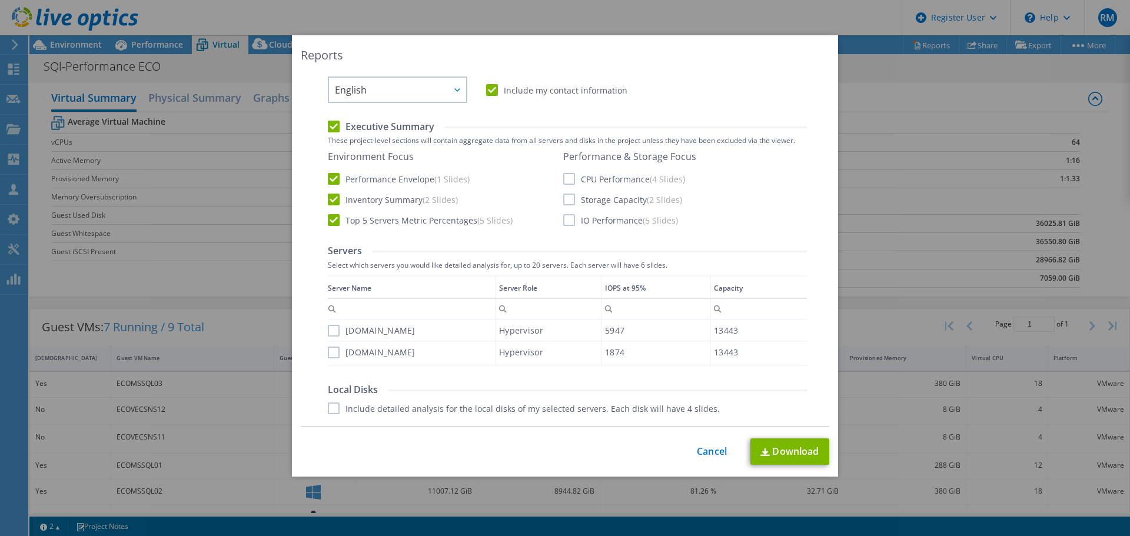
click at [566, 175] on label "CPU Performance (4 Slides)" at bounding box center [624, 179] width 122 height 12
click at [0, 0] on input "CPU Performance (4 Slides)" at bounding box center [0, 0] width 0 height 0
click at [565, 199] on label "Storage Capacity (2 Slides)" at bounding box center [622, 200] width 119 height 12
click at [0, 0] on input "Storage Capacity (2 Slides)" at bounding box center [0, 0] width 0 height 0
click at [563, 223] on label "IO Performance (5 Slides)" at bounding box center [620, 220] width 115 height 12
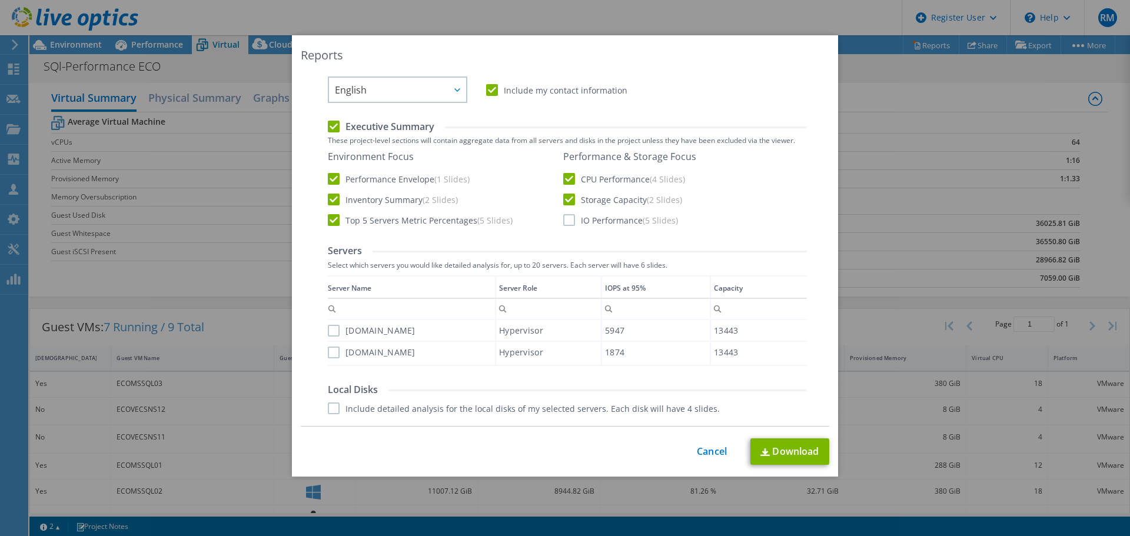
click at [0, 0] on input "IO Performance (5 Slides)" at bounding box center [0, 0] width 0 height 0
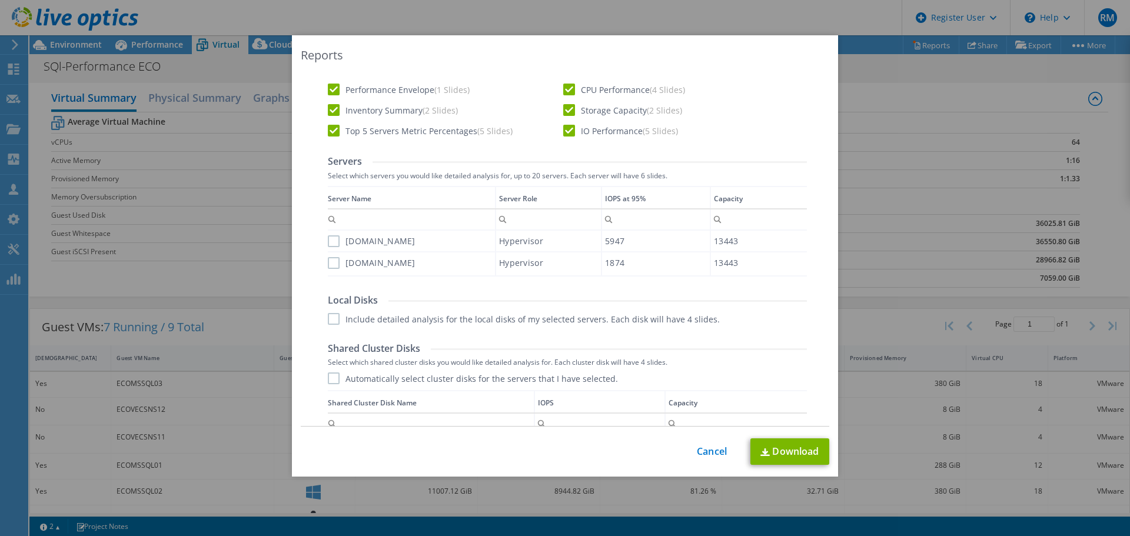
scroll to position [353, 0]
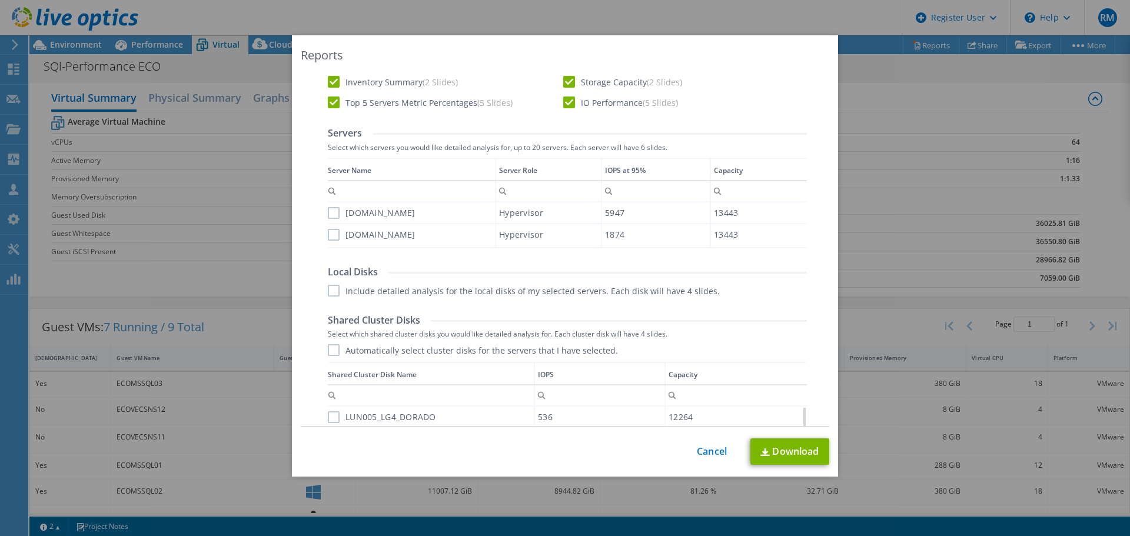
click at [328, 213] on label "[DOMAIN_NAME]" at bounding box center [372, 213] width 88 height 12
click at [0, 0] on input "[DOMAIN_NAME]" at bounding box center [0, 0] width 0 height 0
click at [329, 235] on label "[DOMAIN_NAME]" at bounding box center [372, 235] width 88 height 12
click at [0, 0] on input "[DOMAIN_NAME]" at bounding box center [0, 0] width 0 height 0
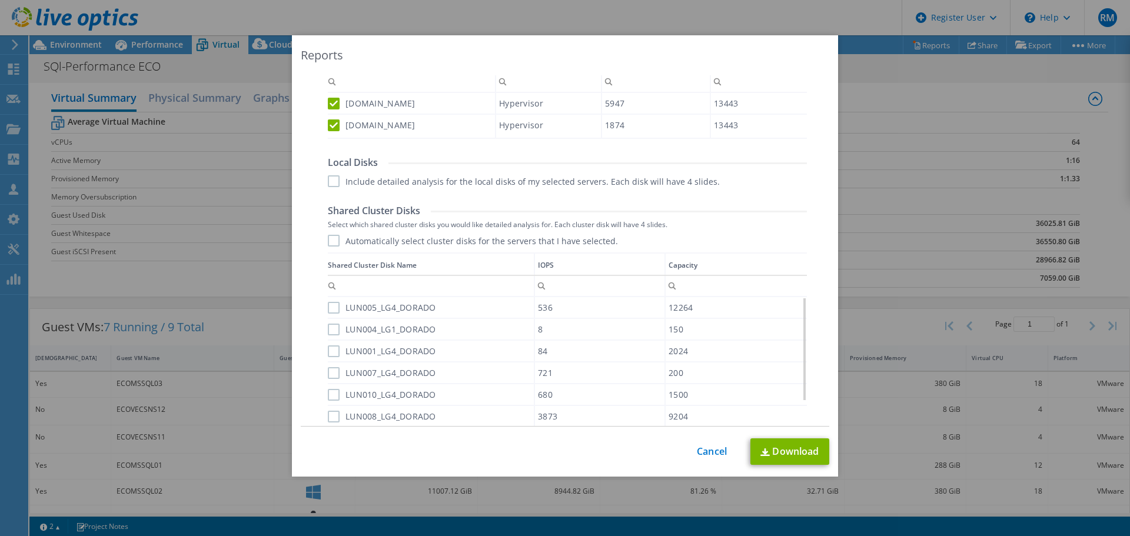
scroll to position [471, 0]
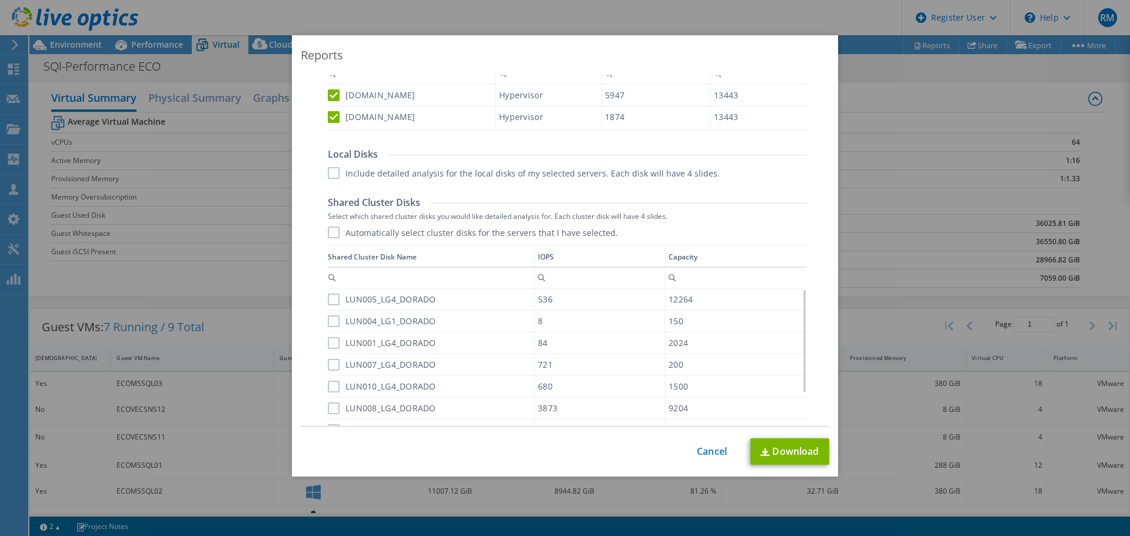
click at [328, 233] on label "Automatically select cluster disks for the servers that I have selected." at bounding box center [473, 233] width 290 height 12
click at [0, 0] on input "Automatically select cluster disks for the servers that I have selected." at bounding box center [0, 0] width 0 height 0
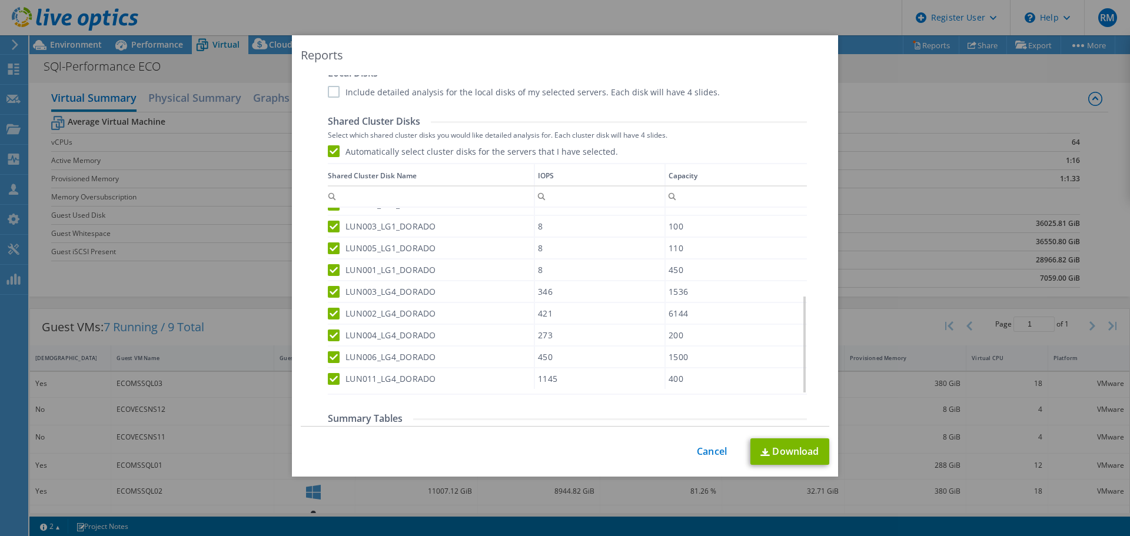
scroll to position [631, 0]
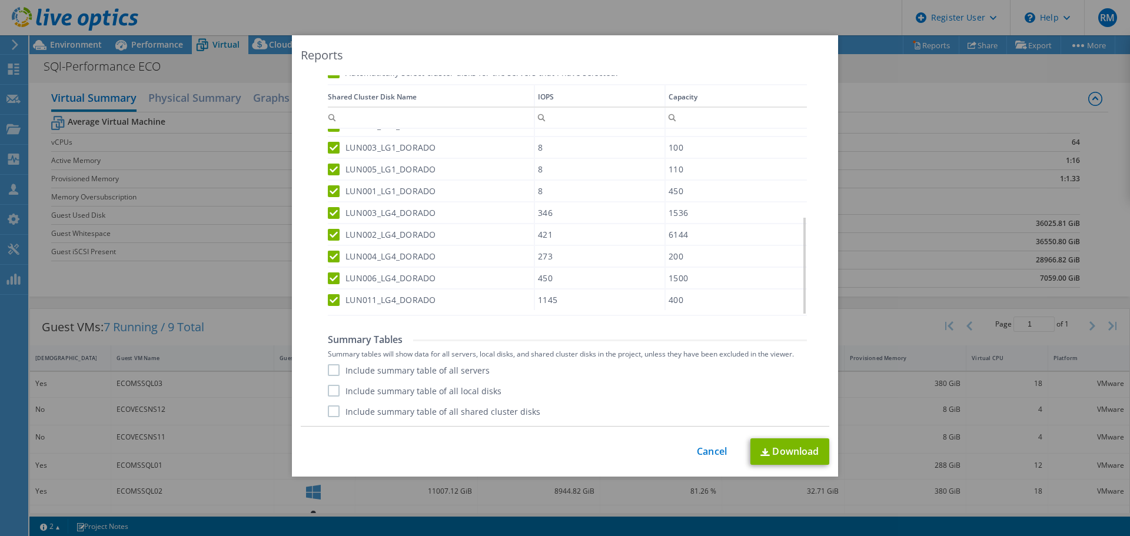
click at [328, 367] on label "Include summary table of all servers" at bounding box center [409, 370] width 162 height 12
click at [0, 0] on input "Include summary table of all servers" at bounding box center [0, 0] width 0 height 0
click at [330, 414] on label "Include summary table of all shared cluster disks" at bounding box center [434, 412] width 213 height 12
click at [0, 0] on input "Include summary table of all shared cluster disks" at bounding box center [0, 0] width 0 height 0
click at [786, 453] on link "Download" at bounding box center [790, 452] width 79 height 26
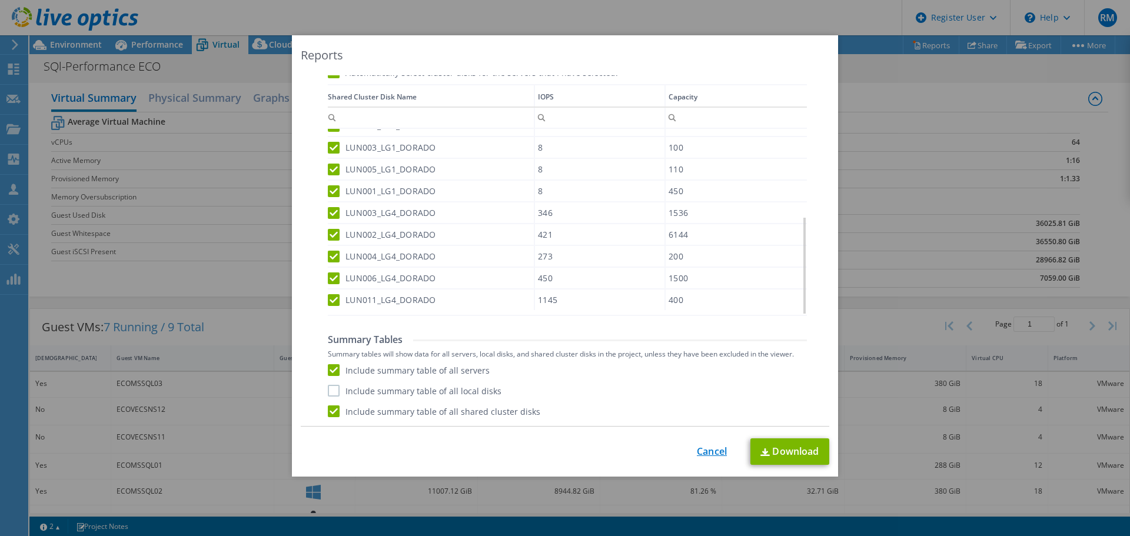
click at [701, 450] on link "Cancel" at bounding box center [712, 451] width 30 height 11
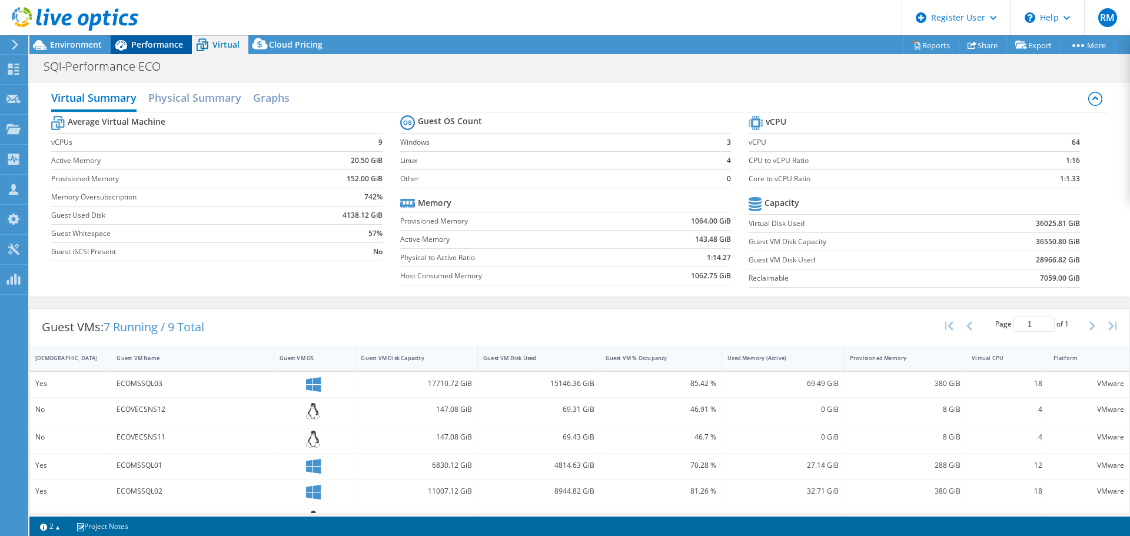
click at [147, 37] on div "Performance" at bounding box center [151, 44] width 81 height 19
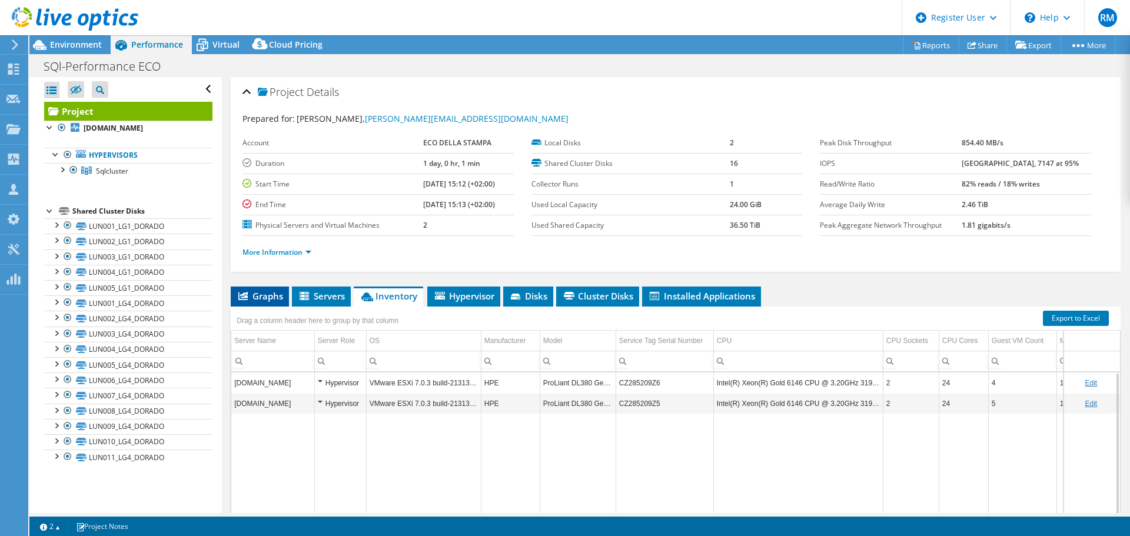
click at [277, 293] on span "Graphs" at bounding box center [260, 296] width 47 height 12
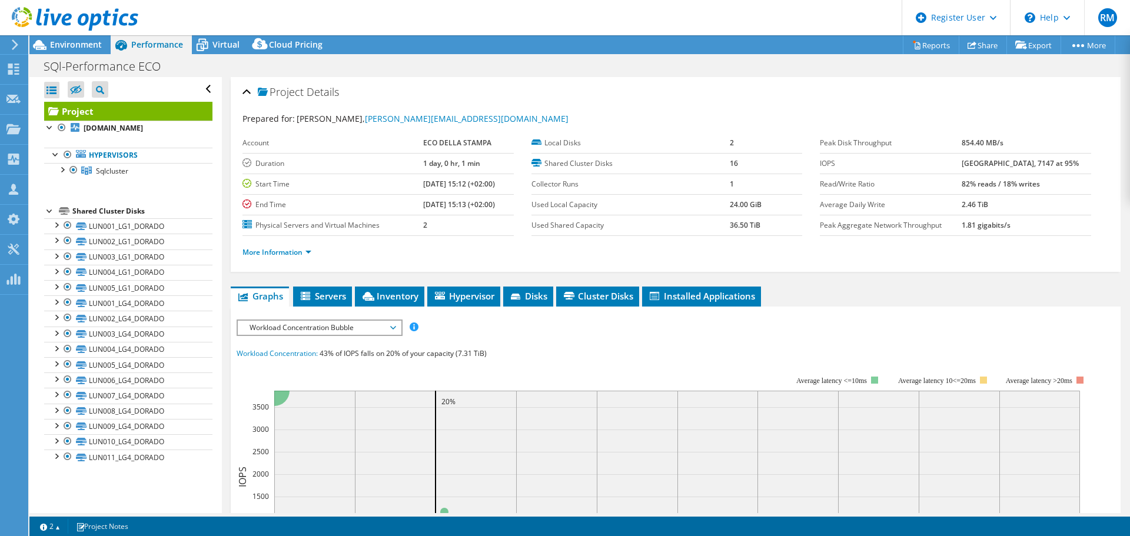
click at [303, 328] on span "Workload Concentration Bubble" at bounding box center [319, 328] width 151 height 14
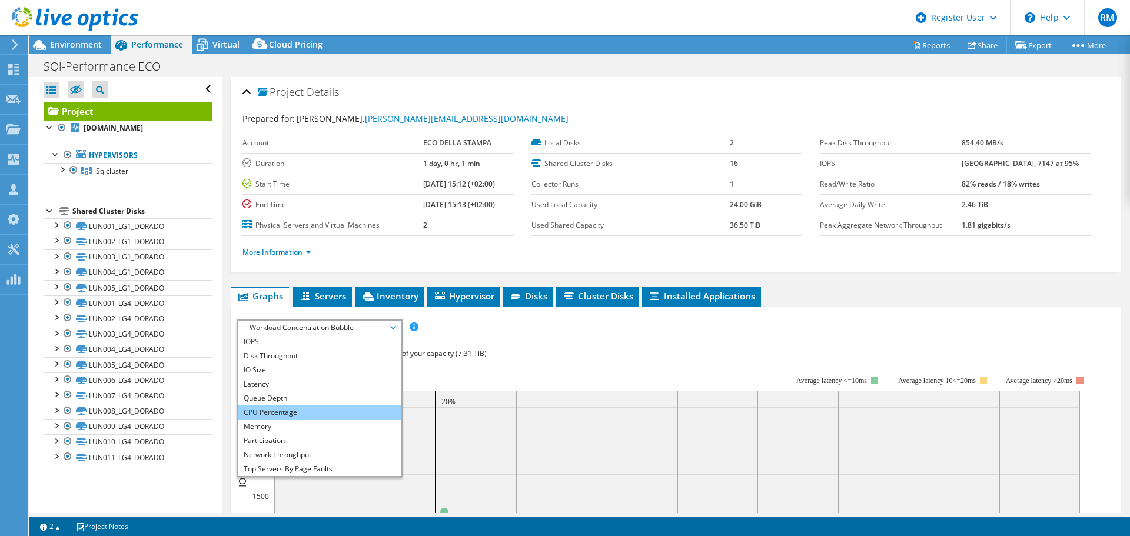
click at [285, 412] on li "CPU Percentage" at bounding box center [319, 413] width 163 height 14
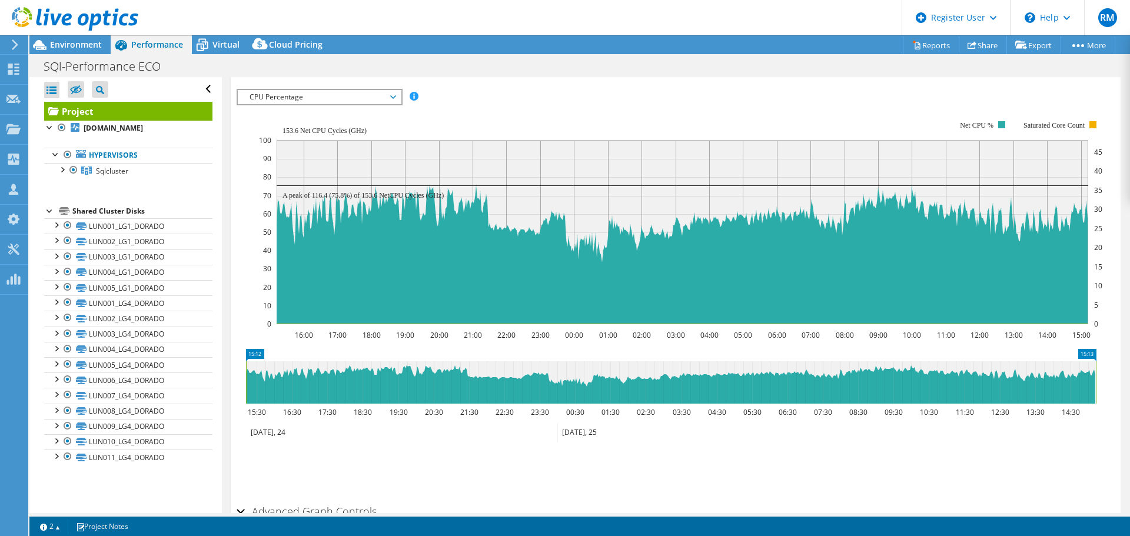
scroll to position [236, 0]
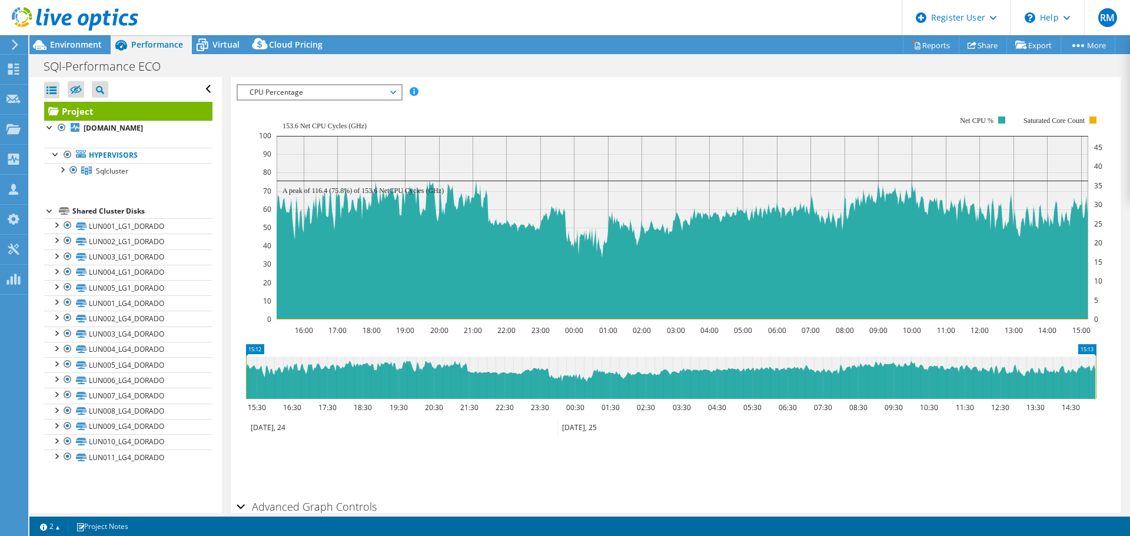
click at [359, 92] on span "CPU Percentage" at bounding box center [319, 92] width 151 height 14
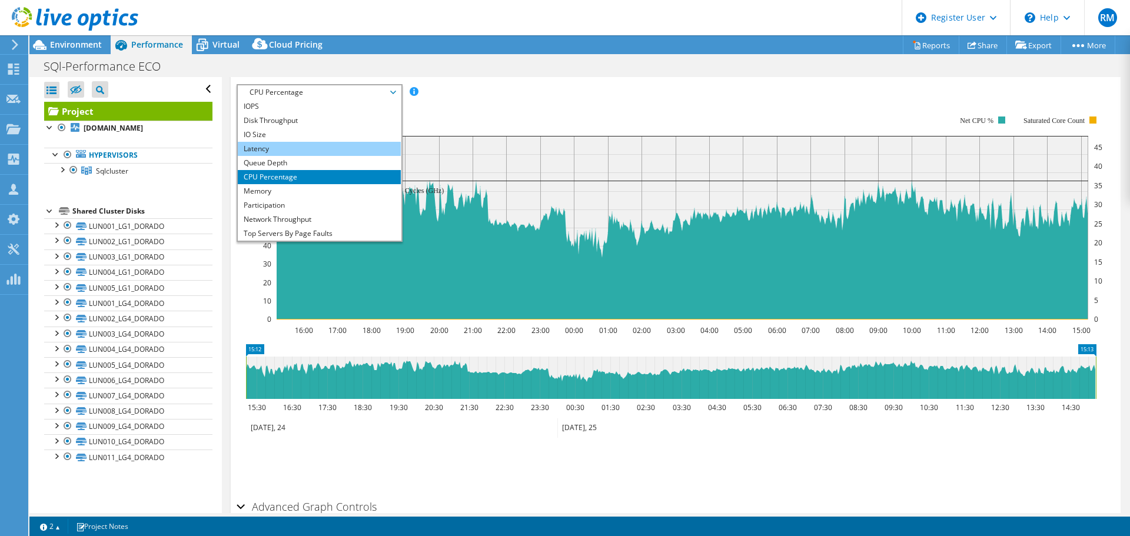
click at [299, 151] on li "Latency" at bounding box center [319, 149] width 163 height 14
